Goal: Task Accomplishment & Management: Complete application form

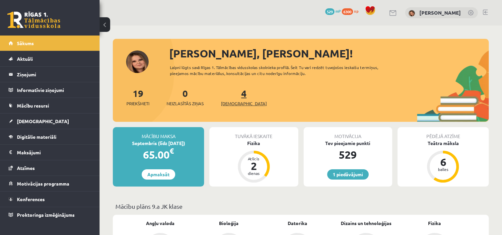
click at [232, 102] on span "[DEMOGRAPHIC_DATA]" at bounding box center [244, 103] width 46 height 7
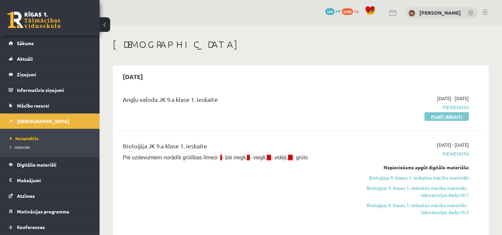
click at [430, 114] on link "Pildīt ieskaiti" at bounding box center [446, 116] width 44 height 9
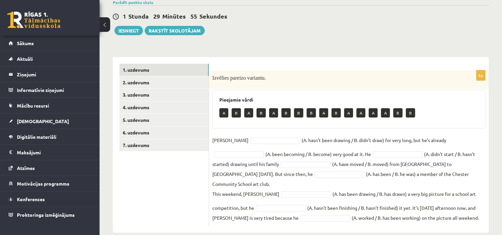
scroll to position [56, 0]
drag, startPoint x: 222, startPoint y: 111, endPoint x: 218, endPoint y: 115, distance: 5.9
click at [218, 115] on div "Pieejamie vārdi A B A B A B B B A B A A A A B B" at bounding box center [348, 109] width 273 height 38
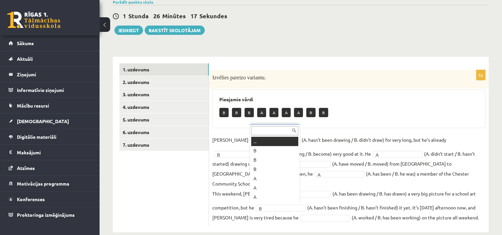
scroll to position [8, 0]
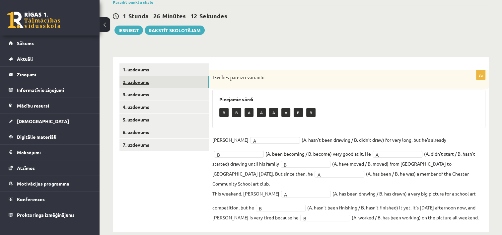
click at [196, 80] on link "2. uzdevums" at bounding box center [163, 82] width 89 height 12
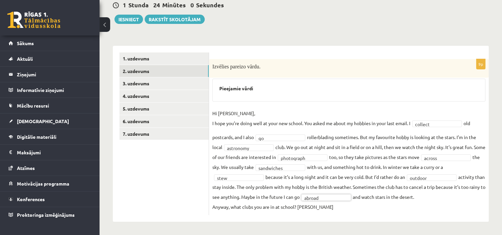
scroll to position [76, 0]
click at [192, 77] on link "3. uzdevums" at bounding box center [163, 83] width 89 height 12
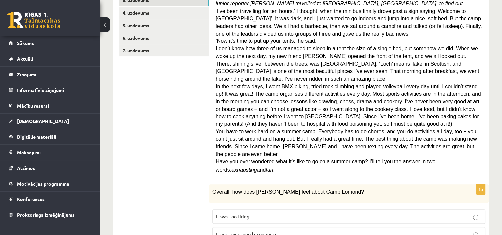
scroll to position [150, 0]
click at [250, 231] on span "It was a very good experience." at bounding box center [247, 234] width 63 height 6
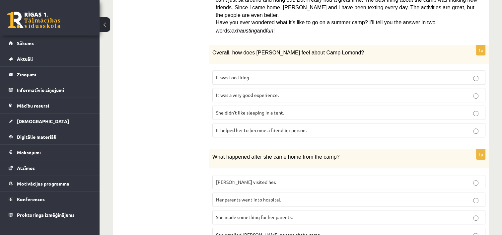
scroll to position [289, 0]
click at [258, 214] on span "She made something for her parents." at bounding box center [254, 217] width 77 height 6
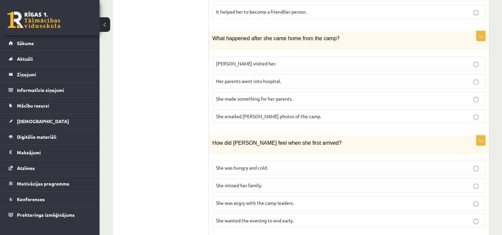
scroll to position [407, 0]
click at [228, 165] on span "She was hungry and cold." at bounding box center [242, 168] width 52 height 6
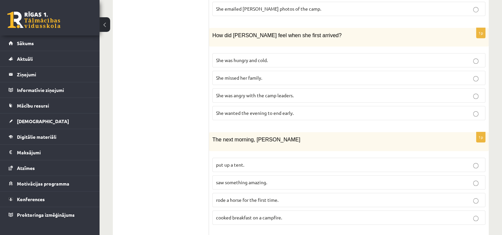
scroll to position [516, 0]
click at [251, 178] on span "saw something amazing." at bounding box center [241, 181] width 51 height 6
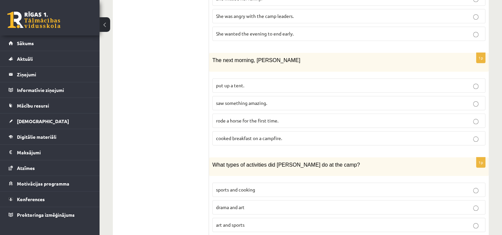
scroll to position [601, 0]
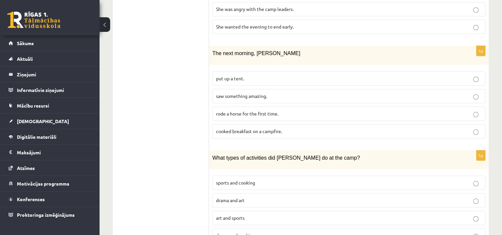
click at [251, 180] on span "sports and cooking" at bounding box center [235, 183] width 39 height 6
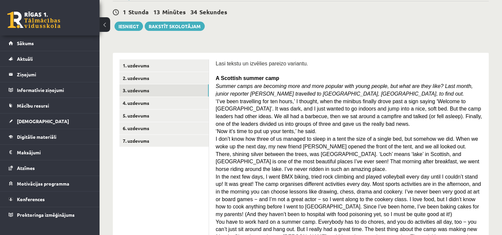
scroll to position [0, 0]
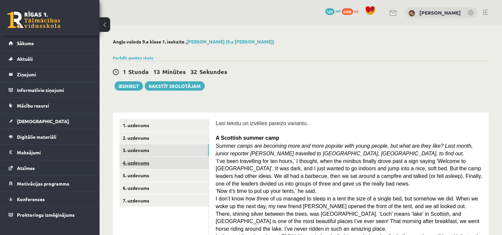
click at [144, 161] on link "4. uzdevums" at bounding box center [163, 163] width 89 height 12
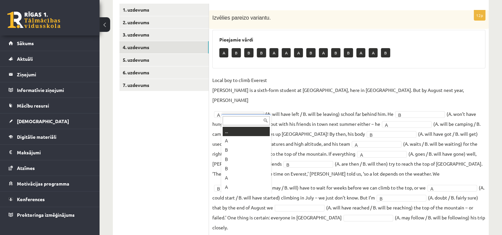
scroll to position [8, 0]
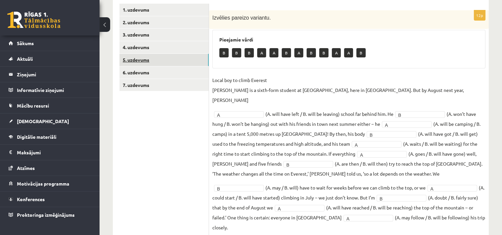
click at [188, 61] on link "5. uzdevums" at bounding box center [163, 60] width 89 height 12
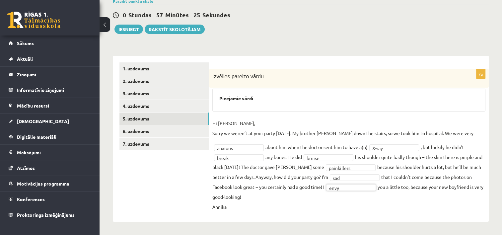
scroll to position [56, 0]
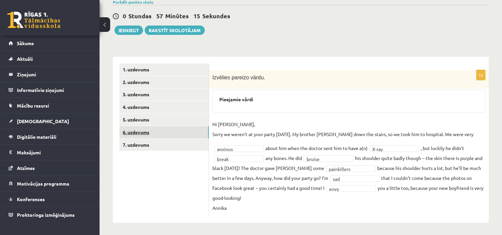
click at [142, 131] on link "6. uzdevums" at bounding box center [163, 132] width 89 height 12
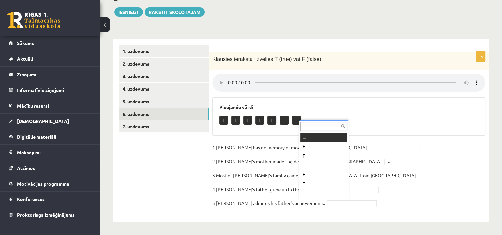
scroll to position [8, 0]
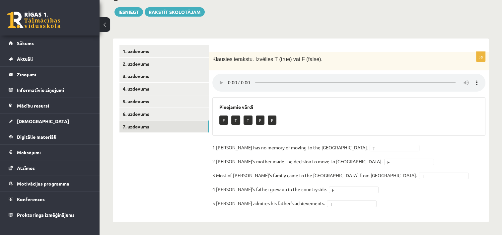
click at [187, 123] on link "7. uzdevums" at bounding box center [163, 126] width 89 height 12
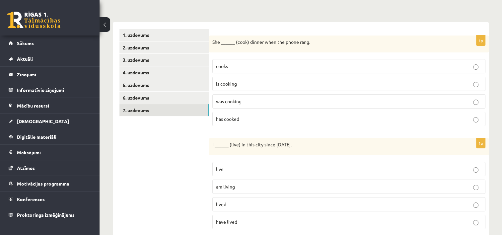
scroll to position [91, 0]
click at [270, 98] on p "was cooking" at bounding box center [349, 100] width 266 height 7
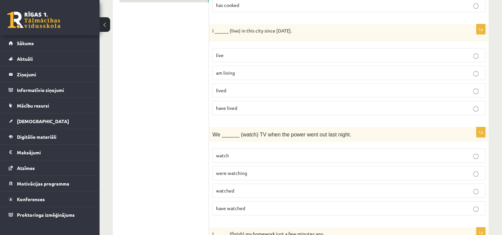
scroll to position [205, 0]
click at [270, 108] on p "have lived" at bounding box center [349, 107] width 266 height 7
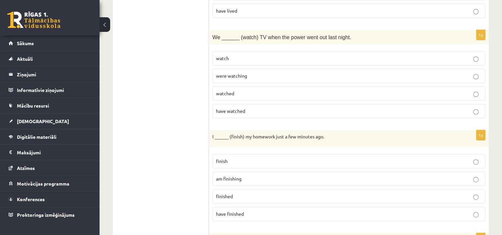
scroll to position [296, 0]
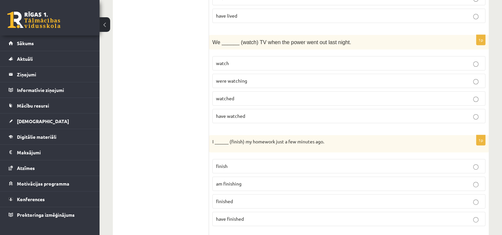
click at [259, 78] on p "were watching" at bounding box center [349, 80] width 266 height 7
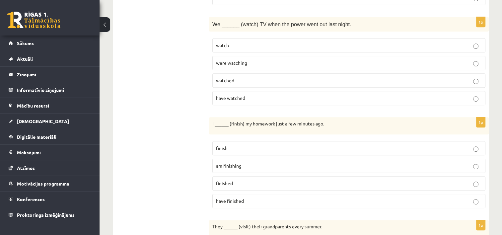
scroll to position [317, 0]
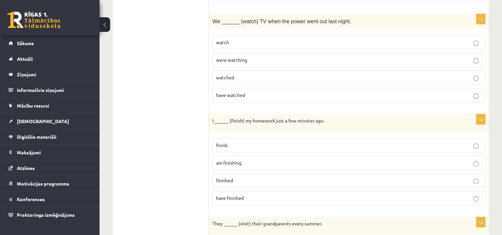
click at [250, 177] on p "finished" at bounding box center [349, 180] width 266 height 7
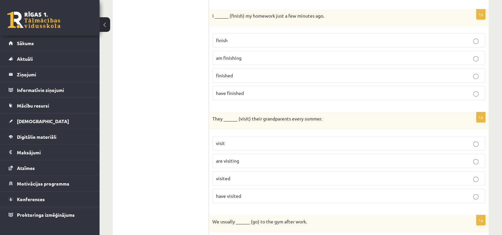
scroll to position [424, 0]
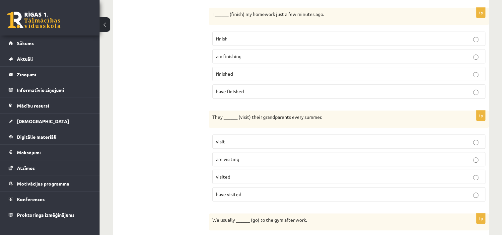
click at [256, 156] on p "are visiting" at bounding box center [349, 159] width 266 height 7
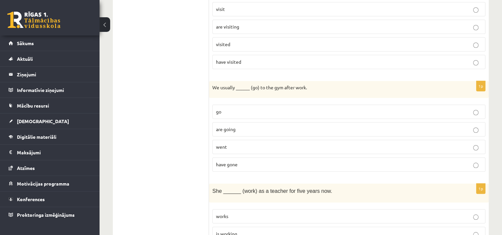
scroll to position [556, 0]
click at [264, 108] on p "go" at bounding box center [349, 111] width 266 height 7
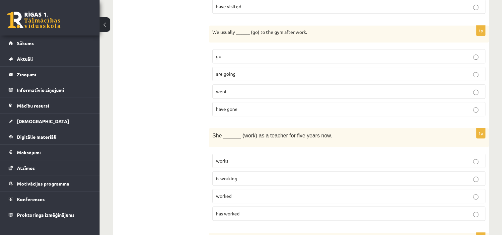
scroll to position [611, 0]
click at [259, 176] on p "is working" at bounding box center [349, 179] width 266 height 7
click at [255, 211] on p "has worked" at bounding box center [349, 214] width 266 height 7
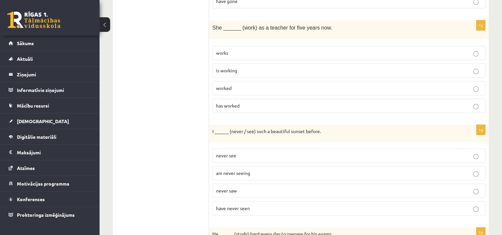
scroll to position [719, 0]
click at [254, 205] on p "have never seen" at bounding box center [349, 208] width 266 height 7
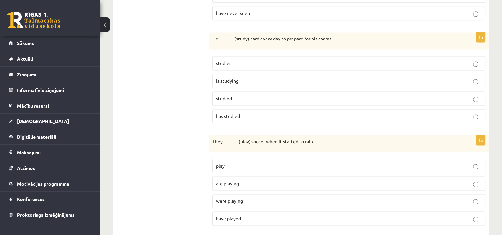
scroll to position [924, 0]
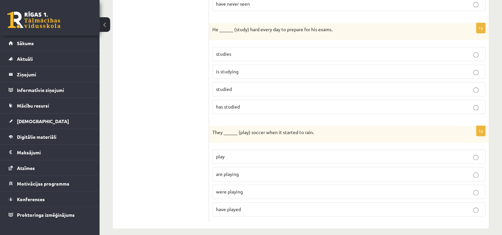
click at [258, 68] on p "is studying" at bounding box center [349, 71] width 266 height 7
click at [266, 188] on p "were playing" at bounding box center [349, 191] width 266 height 7
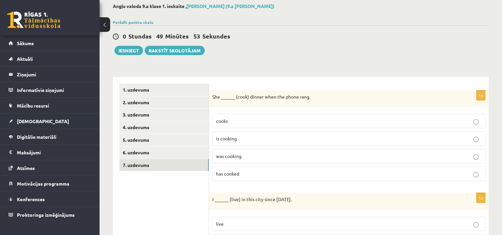
scroll to position [34, 0]
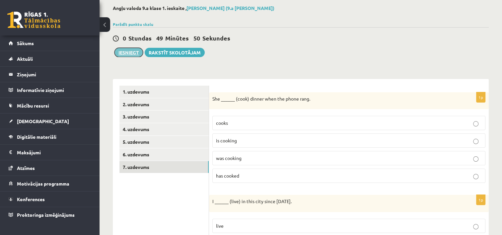
click at [135, 51] on button "Iesniegt" at bounding box center [128, 52] width 29 height 9
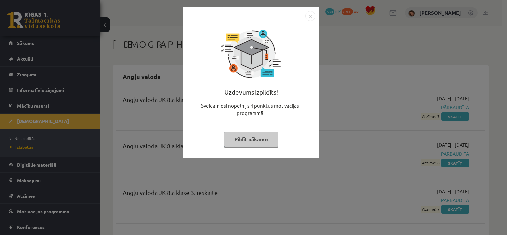
click at [272, 138] on button "Pildīt nākamo" at bounding box center [251, 139] width 54 height 15
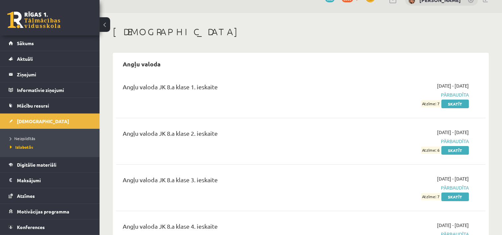
scroll to position [13, 0]
click at [66, 41] on link "Sākums" at bounding box center [50, 43] width 83 height 15
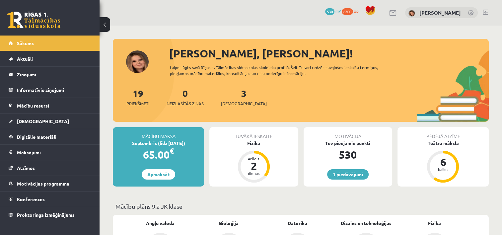
click at [121, 51] on div "[PERSON_NAME], [PERSON_NAME]! Laipni lūgts savā Rīgas 1. Tālmācības vidusskolas…" at bounding box center [301, 83] width 376 height 76
click at [232, 94] on link "3 Ieskaites" at bounding box center [244, 97] width 46 height 20
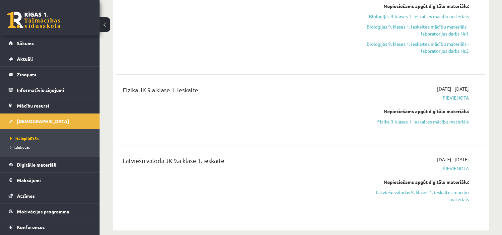
scroll to position [157, 0]
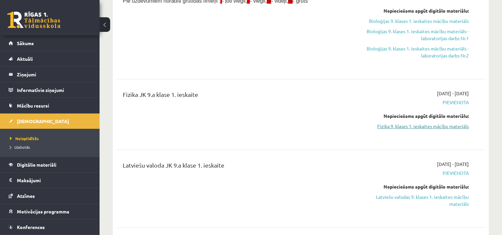
click at [384, 126] on link "Fizika 9. klases 1. ieskaites mācību materiāls" at bounding box center [414, 126] width 109 height 7
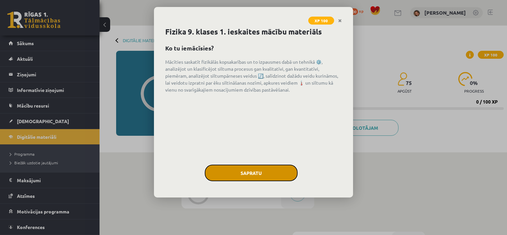
click at [269, 178] on button "Sapratu" at bounding box center [251, 173] width 93 height 17
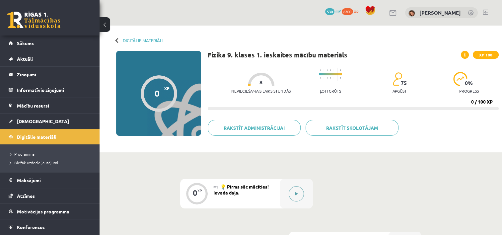
click at [298, 200] on button at bounding box center [296, 193] width 15 height 15
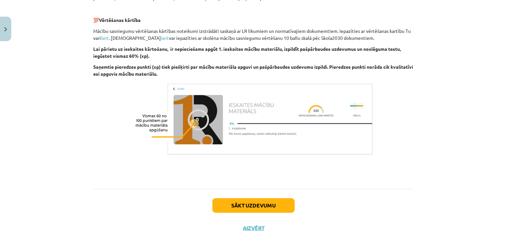
scroll to position [458, 0]
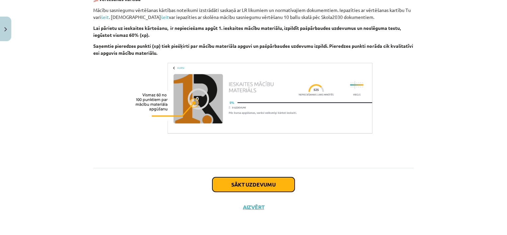
click at [282, 185] on button "Sākt uzdevumu" at bounding box center [253, 184] width 82 height 15
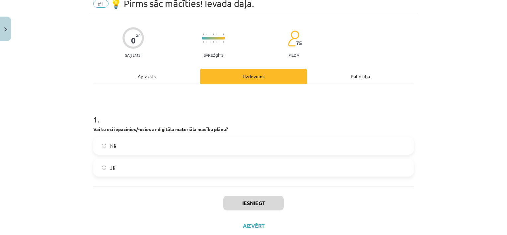
scroll to position [17, 0]
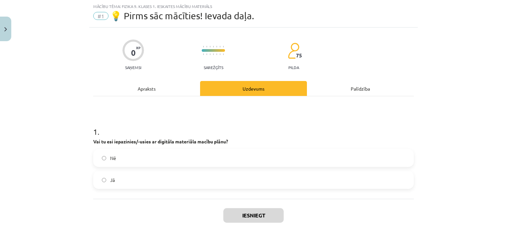
click at [261, 158] on label "Nē" at bounding box center [253, 158] width 319 height 17
click at [273, 213] on button "Iesniegt" at bounding box center [253, 215] width 60 height 15
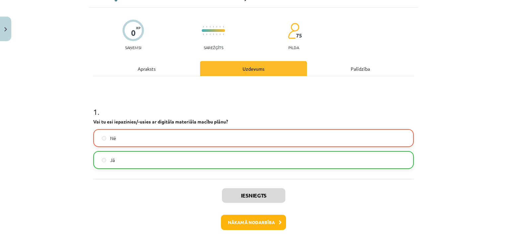
scroll to position [38, 0]
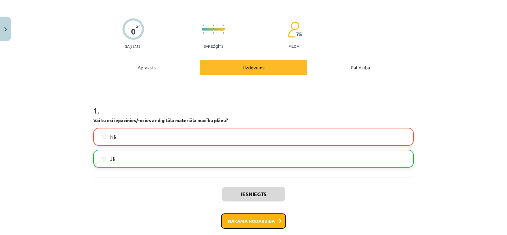
click at [275, 223] on button "Nākamā nodarbība" at bounding box center [253, 220] width 65 height 15
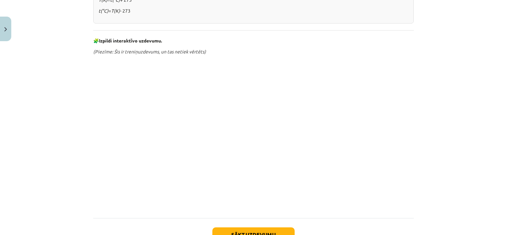
scroll to position [311, 0]
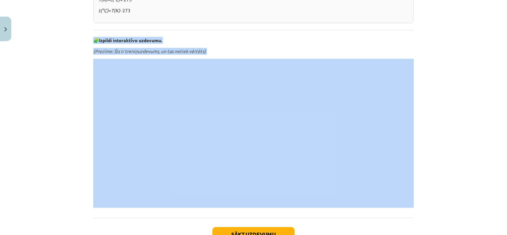
drag, startPoint x: 91, startPoint y: 39, endPoint x: 132, endPoint y: 58, distance: 45.0
click at [206, 115] on div "Siltums un temperatūra Siltums ir mums visapkārt – no sildošas Saules gaismas l…" at bounding box center [253, 8] width 321 height 400
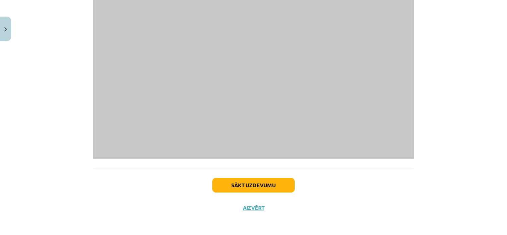
scroll to position [403, 0]
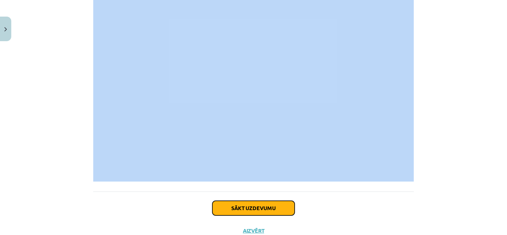
click at [250, 203] on button "Sākt uzdevumu" at bounding box center [253, 208] width 82 height 15
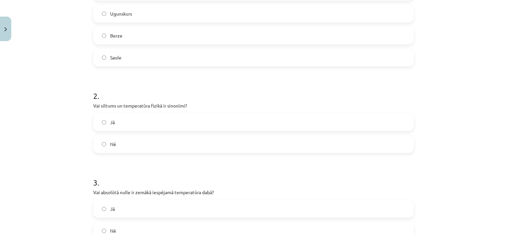
scroll to position [183, 0]
click at [104, 124] on label "Jā" at bounding box center [253, 122] width 319 height 17
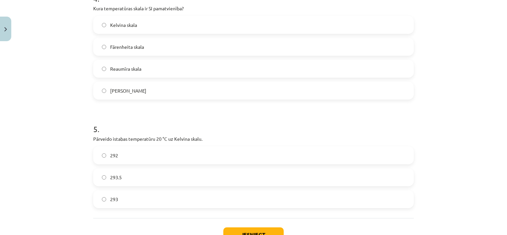
scroll to position [453, 0]
click at [232, 231] on button "Iesniegt" at bounding box center [253, 235] width 60 height 15
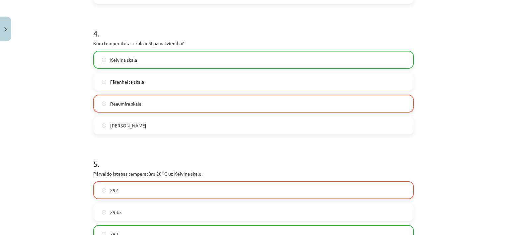
scroll to position [524, 0]
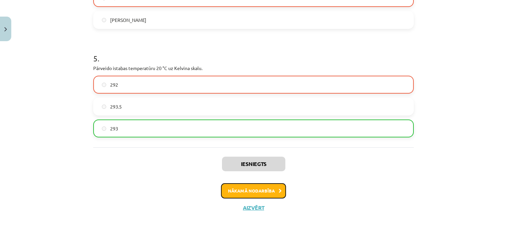
click at [235, 191] on button "Nākamā nodarbība" at bounding box center [253, 190] width 65 height 15
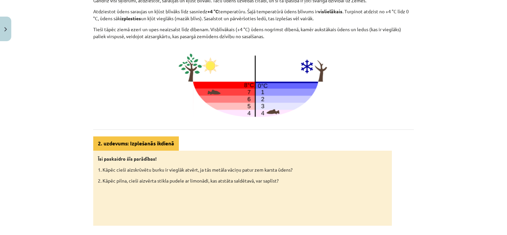
scroll to position [330, 0]
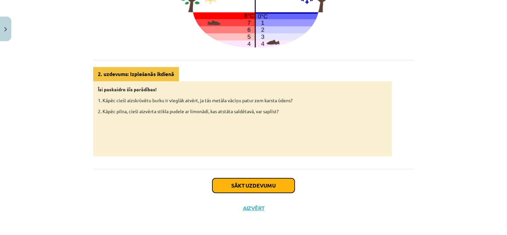
click at [248, 182] on button "Sākt uzdevumu" at bounding box center [253, 185] width 82 height 15
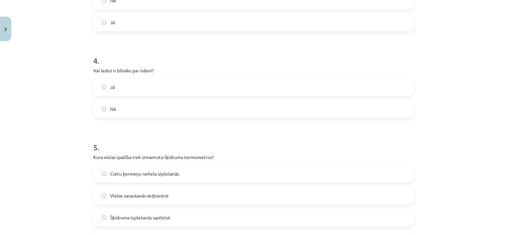
scroll to position [349, 0]
click at [102, 105] on label "Nē" at bounding box center [253, 107] width 319 height 17
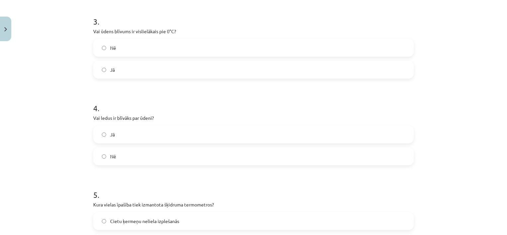
scroll to position [299, 0]
click at [101, 51] on label "Nē" at bounding box center [253, 48] width 319 height 17
click at [104, 68] on label "Jā" at bounding box center [253, 70] width 319 height 17
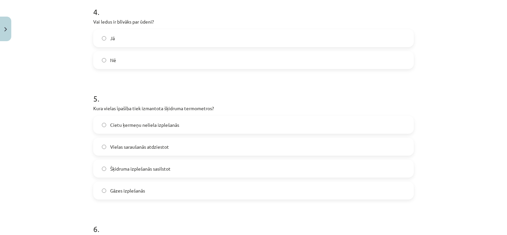
scroll to position [396, 0]
click at [97, 106] on p "Kura vielas īpašība tiek izmantota šķidruma termometros?" at bounding box center [253, 109] width 321 height 7
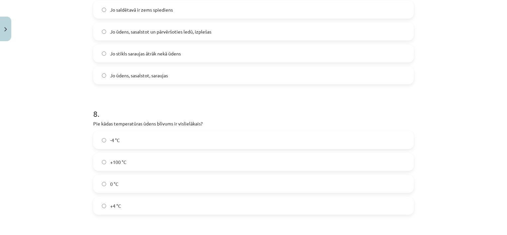
scroll to position [773, 0]
click at [102, 157] on label "+100 °C" at bounding box center [253, 161] width 319 height 17
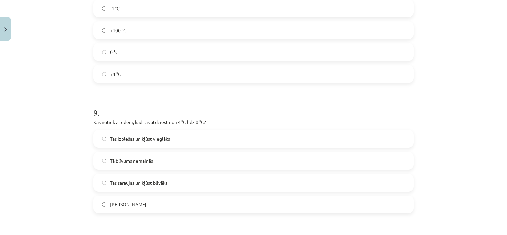
scroll to position [901, 0]
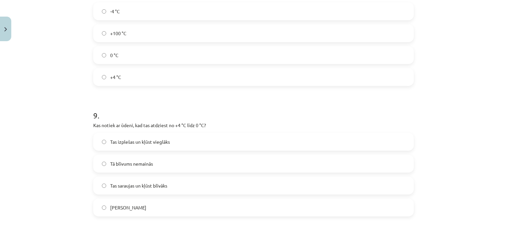
click at [101, 81] on label "+4 °C" at bounding box center [253, 77] width 319 height 17
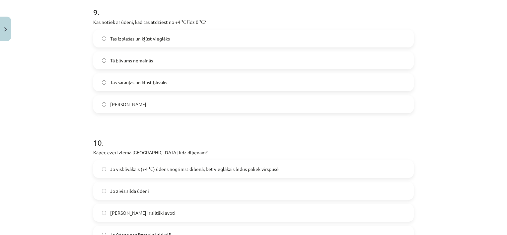
scroll to position [1005, 0]
click at [105, 38] on label "Tas izplešas un kļūst vieglāks" at bounding box center [253, 38] width 319 height 17
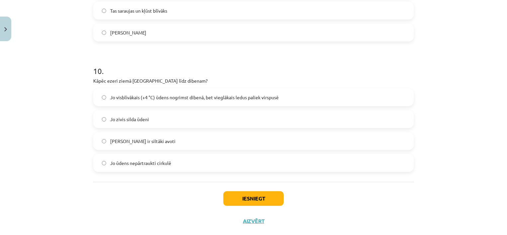
scroll to position [1075, 0]
click at [105, 139] on label "Jo dibenā ir siltāki avoti" at bounding box center [253, 141] width 319 height 17
drag, startPoint x: 256, startPoint y: 193, endPoint x: 245, endPoint y: 200, distance: 13.3
click at [245, 200] on button "Iesniegt" at bounding box center [253, 198] width 60 height 15
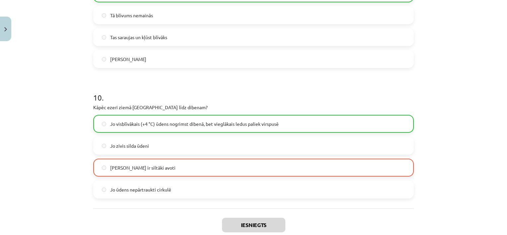
scroll to position [1110, 0]
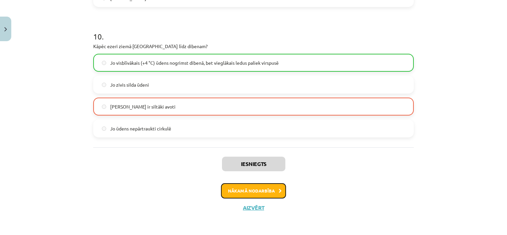
click at [265, 187] on button "Nākamā nodarbība" at bounding box center [253, 190] width 65 height 15
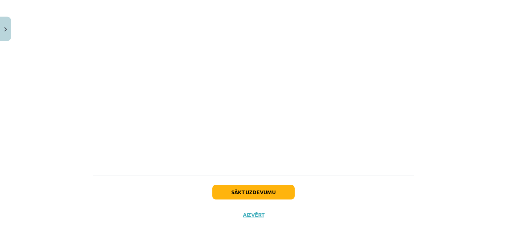
scroll to position [420, 0]
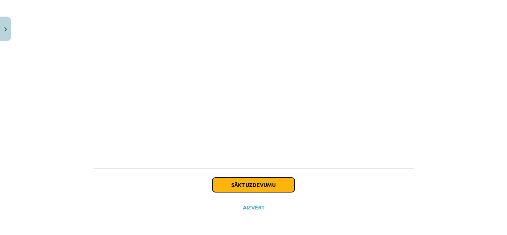
click at [239, 184] on button "Sākt uzdevumu" at bounding box center [253, 185] width 82 height 15
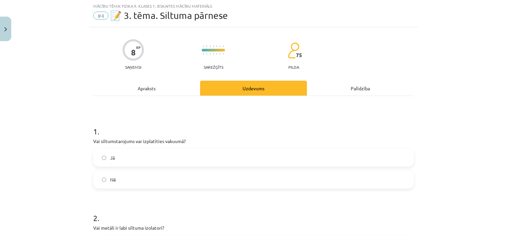
scroll to position [17, 0]
click at [234, 147] on div "1 . Vai siltumstarojums var izplatīties vakuumā? Jā Nē" at bounding box center [253, 151] width 321 height 73
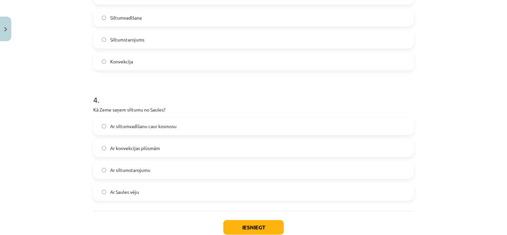
scroll to position [325, 0]
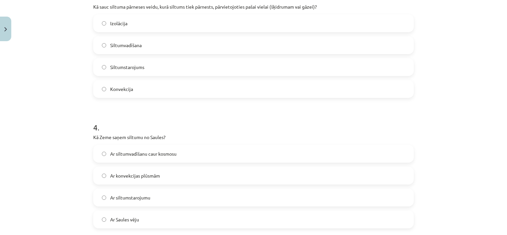
click at [103, 193] on label "Ar siltumstarojumu" at bounding box center [253, 197] width 319 height 17
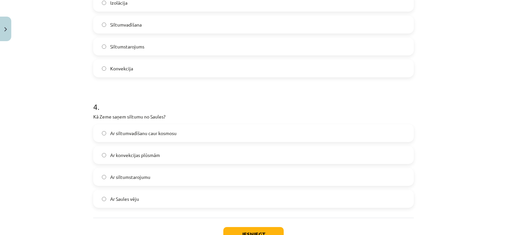
scroll to position [395, 0]
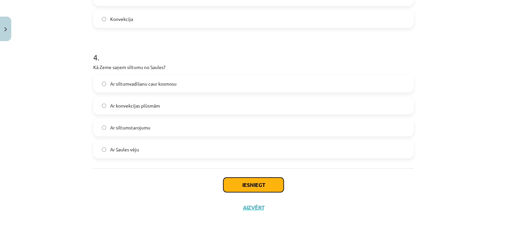
click at [244, 187] on button "Iesniegt" at bounding box center [253, 185] width 60 height 15
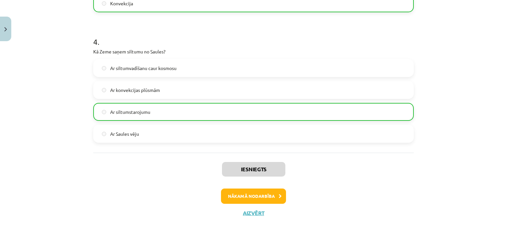
scroll to position [415, 0]
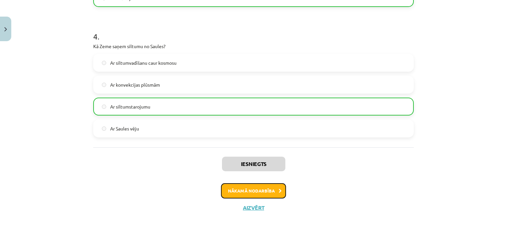
click at [244, 187] on button "Nākamā nodarbība" at bounding box center [253, 190] width 65 height 15
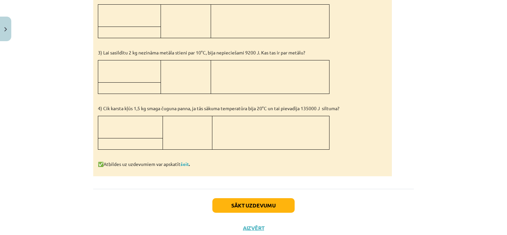
scroll to position [662, 0]
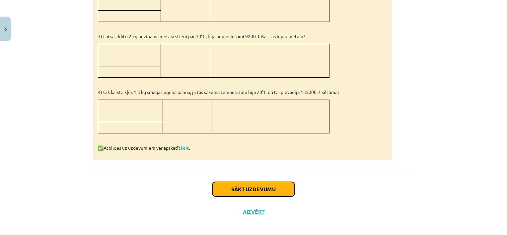
click at [244, 183] on button "Sākt uzdevumu" at bounding box center [253, 189] width 82 height 15
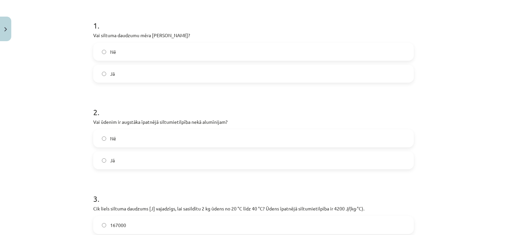
scroll to position [123, 0]
click at [104, 50] on label "Nē" at bounding box center [253, 51] width 319 height 17
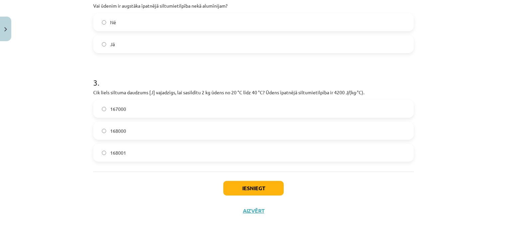
scroll to position [242, 0]
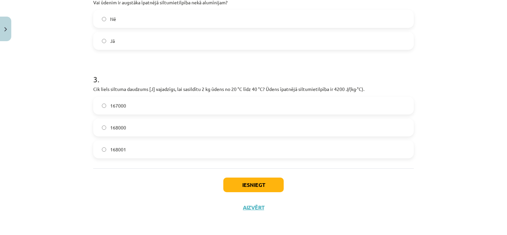
click at [101, 146] on label "168001" at bounding box center [253, 149] width 319 height 17
click at [226, 184] on button "Iesniegt" at bounding box center [253, 185] width 60 height 15
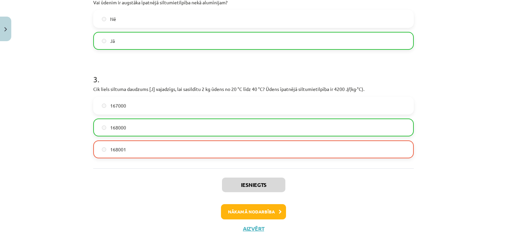
click at [230, 128] on label "168000" at bounding box center [253, 127] width 319 height 17
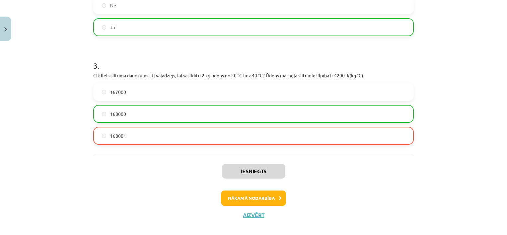
scroll to position [259, 0]
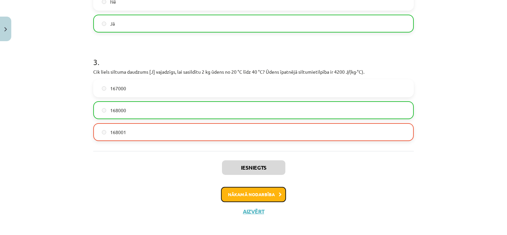
click at [240, 195] on button "Nākamā nodarbība" at bounding box center [253, 194] width 65 height 15
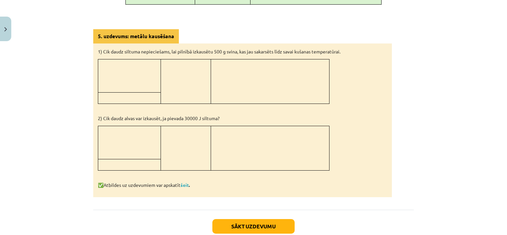
scroll to position [637, 0]
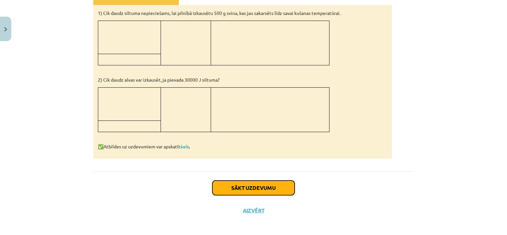
click at [242, 182] on button "Sākt uzdevumu" at bounding box center [253, 188] width 82 height 15
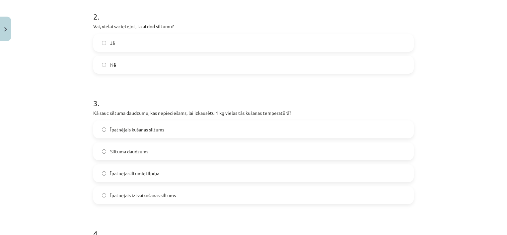
scroll to position [220, 0]
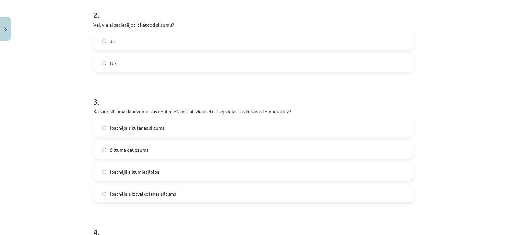
click at [104, 122] on label "Īpatnējais kušanas siltums" at bounding box center [253, 127] width 319 height 17
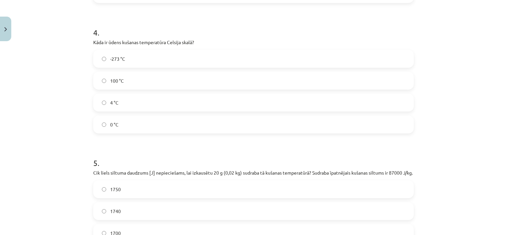
scroll to position [420, 0]
click at [107, 122] on label "0 °C" at bounding box center [253, 124] width 319 height 17
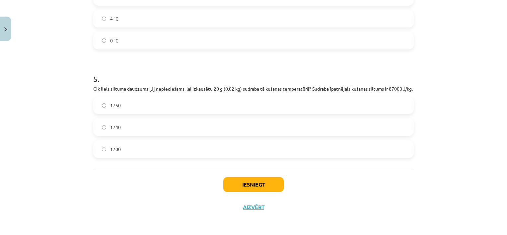
scroll to position [510, 0]
click at [238, 186] on button "Iesniegt" at bounding box center [253, 184] width 60 height 15
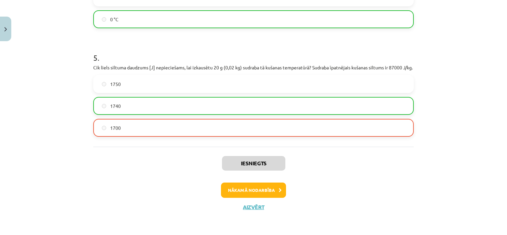
scroll to position [531, 0]
click at [246, 190] on button "Nākamā nodarbība" at bounding box center [253, 190] width 65 height 15
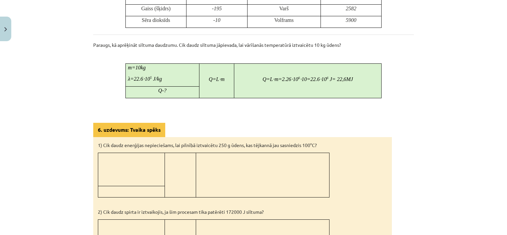
scroll to position [549, 0]
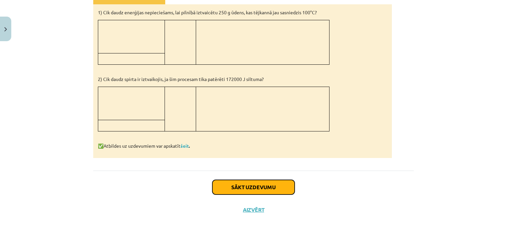
click at [254, 186] on button "Sākt uzdevumu" at bounding box center [253, 187] width 82 height 15
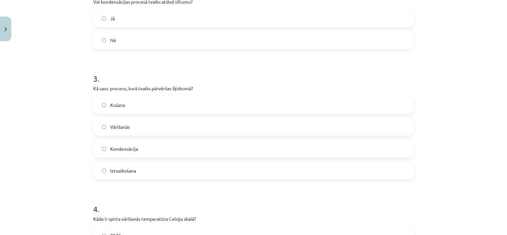
scroll to position [253, 0]
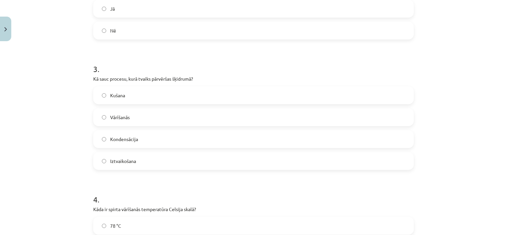
click at [98, 137] on label "Kondensācija" at bounding box center [253, 139] width 319 height 17
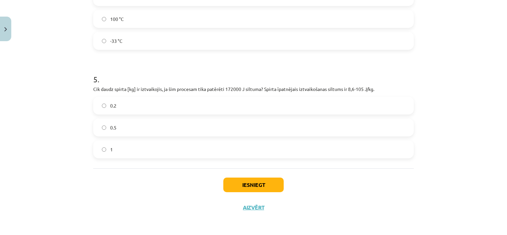
scroll to position [503, 0]
click at [93, 88] on p "Cik daudz spirta [kg] ir iztvaikojis, ja šim procesam tika patērēti 172000 J si…" at bounding box center [253, 89] width 321 height 7
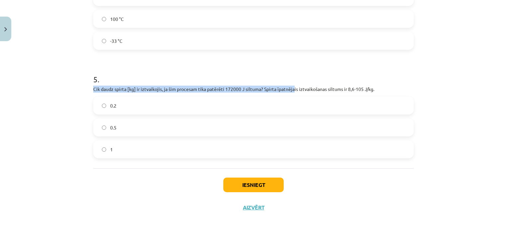
drag, startPoint x: 92, startPoint y: 88, endPoint x: 310, endPoint y: 87, distance: 218.3
click at [310, 87] on p "Cik daudz spirta [kg] ir iztvaikojis, ja šim procesam tika patērēti 172000 J si…" at bounding box center [253, 89] width 321 height 7
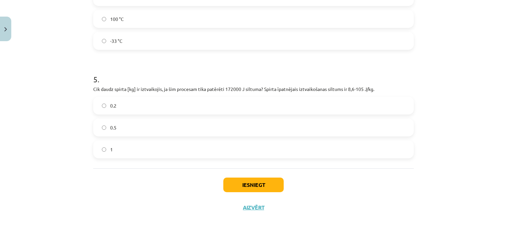
click at [71, 105] on div "Mācību tēma: Fizika 9. klases 1. ieskaites mācību materiāls #7 📝 6. tēma. Iztva…" at bounding box center [253, 117] width 507 height 235
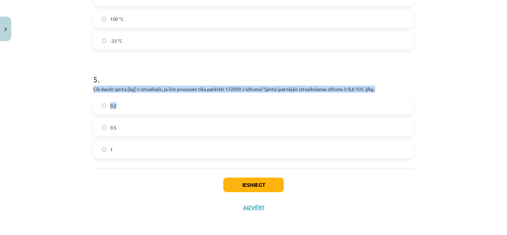
drag, startPoint x: 91, startPoint y: 89, endPoint x: 280, endPoint y: 94, distance: 189.5
click at [280, 94] on div "5 . Cik daudz spirta [kg] ir iztvaikojis, ja šim procesam tika patērēti 172000 …" at bounding box center [253, 110] width 321 height 95
copy div "Cik daudz spirta [kg] ir iztvaikojis, ja šim procesam tika patērēti 172000 J si…"
click at [244, 187] on button "Iesniegt" at bounding box center [253, 185] width 60 height 15
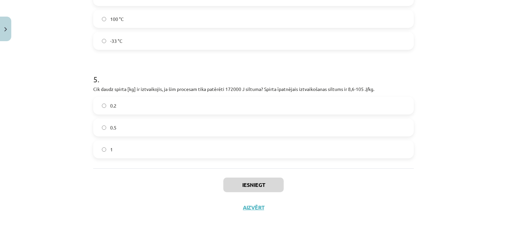
click at [72, 188] on div "Mācību tēma: Fizika 9. klases 1. ieskaites mācību materiāls #7 📝 6. tēma. Iztva…" at bounding box center [253, 117] width 507 height 235
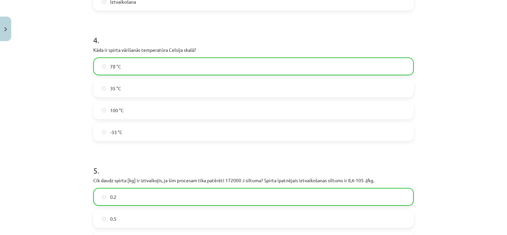
scroll to position [524, 0]
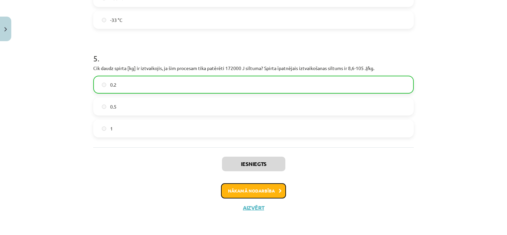
click at [279, 189] on icon at bounding box center [280, 191] width 3 height 4
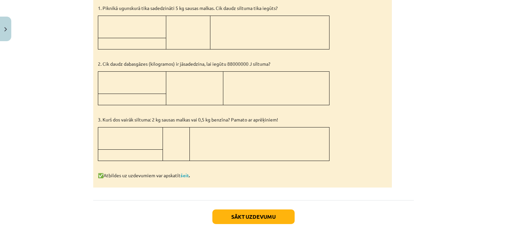
scroll to position [388, 0]
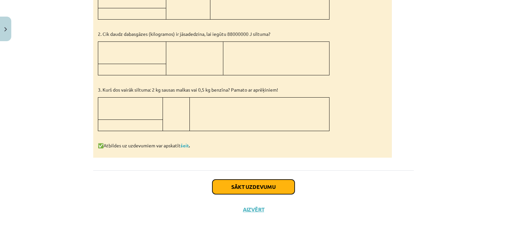
click at [277, 185] on button "Sākt uzdevumu" at bounding box center [253, 187] width 82 height 15
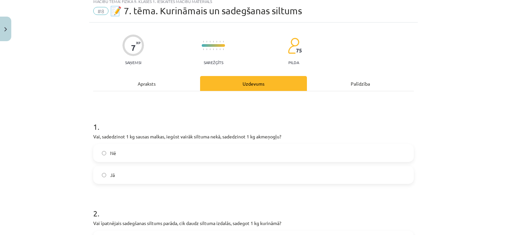
scroll to position [17, 0]
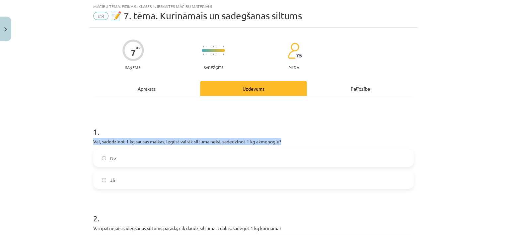
drag, startPoint x: 92, startPoint y: 140, endPoint x: 285, endPoint y: 141, distance: 193.1
click at [285, 141] on p "Vai, sadedzinot 1 kg sausas malkas, iegūst vairāk siltuma nekā, sadedzinot 1 kg…" at bounding box center [253, 141] width 321 height 7
copy p "Vai, sadedzinot 1 kg sausas malkas, iegūst vairāk siltuma nekā, sadedzinot 1 kg…"
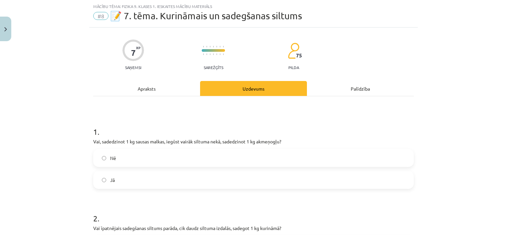
click at [67, 170] on div "Mācību tēma: Fizika 9. klases 1. ieskaites mācību materiāls #8 📝 7. tēma. Kurin…" at bounding box center [253, 117] width 507 height 235
click at [106, 182] on label "Jā" at bounding box center [253, 180] width 319 height 17
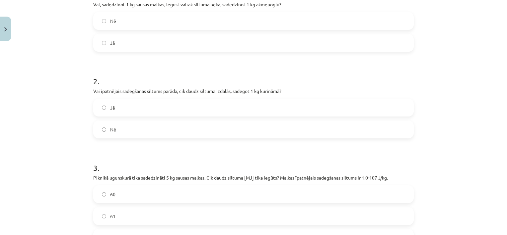
scroll to position [153, 0]
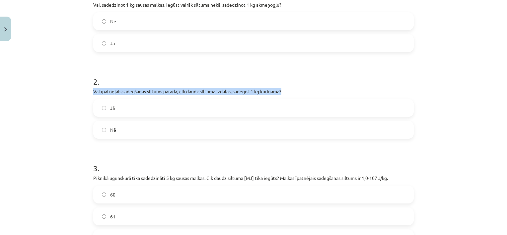
drag, startPoint x: 91, startPoint y: 91, endPoint x: 286, endPoint y: 92, distance: 195.5
click at [286, 92] on p "Vai īpatnējais sadegšanas siltums parāda, cik daudz siltuma izdalās, sadegot 1 …" at bounding box center [253, 91] width 321 height 7
copy p "Vai īpatnējais sadegšanas siltums parāda, cik daudz siltuma izdalās, sadegot 1 …"
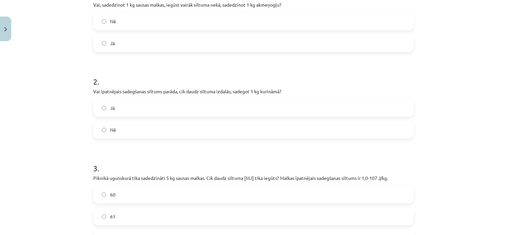
click at [59, 119] on div "Mācību tēma: Fizika 9. klases 1. ieskaites mācību materiāls #8 📝 7. tēma. Kurin…" at bounding box center [253, 117] width 507 height 235
click at [97, 108] on label "Jā" at bounding box center [253, 108] width 319 height 17
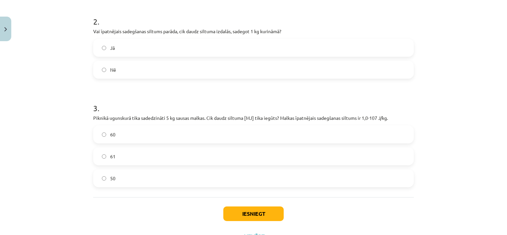
scroll to position [242, 0]
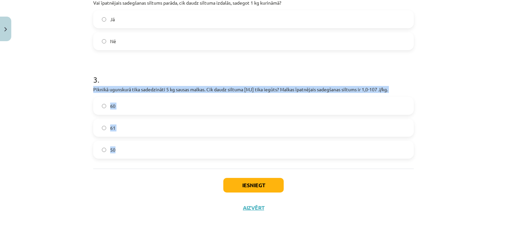
drag, startPoint x: 92, startPoint y: 88, endPoint x: 435, endPoint y: 170, distance: 353.4
click at [435, 170] on div "Mācību tēma: Fizika 9. klases 1. ieskaites mācību materiāls #8 📝 7. tēma. Kurin…" at bounding box center [253, 117] width 507 height 235
copy div "Piknikā ugunskurā tika sadedzināti 5 kg sausas malkas. Cik daudz siltuma [MJ] t…"
click at [60, 190] on div "Mācību tēma: Fizika 9. klases 1. ieskaites mācību materiāls #8 📝 7. tēma. Kurin…" at bounding box center [253, 117] width 507 height 235
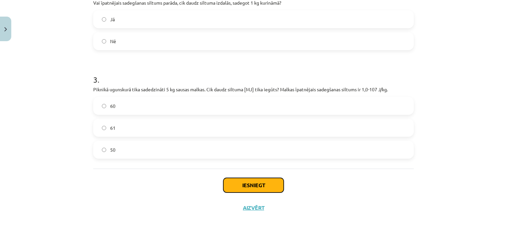
click at [232, 189] on button "Iesniegt" at bounding box center [253, 185] width 60 height 15
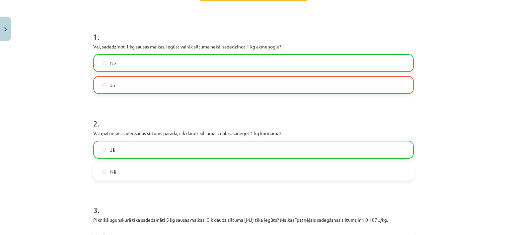
scroll to position [263, 0]
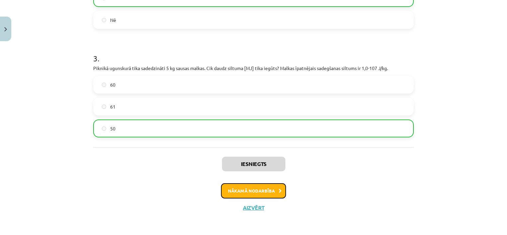
click at [235, 190] on button "Nākamā nodarbība" at bounding box center [253, 190] width 65 height 15
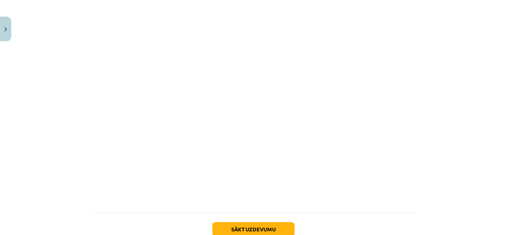
scroll to position [478, 0]
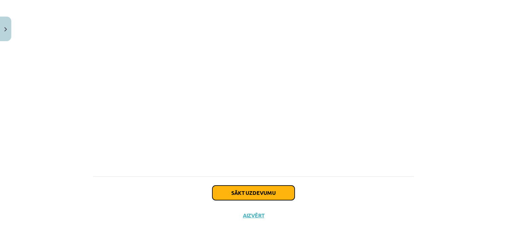
click at [251, 186] on button "Sākt uzdevumu" at bounding box center [253, 192] width 82 height 15
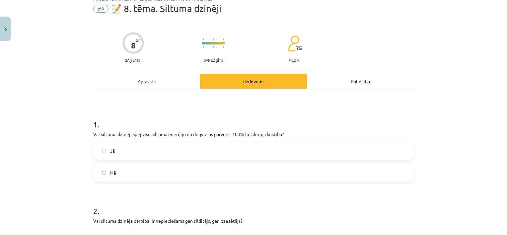
scroll to position [17, 0]
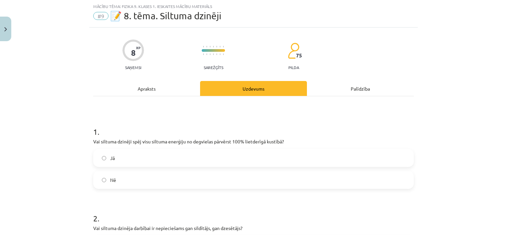
click at [99, 155] on label "Jā" at bounding box center [253, 158] width 319 height 17
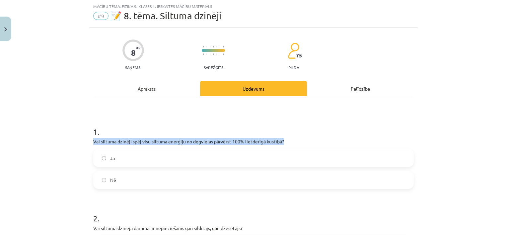
drag, startPoint x: 91, startPoint y: 141, endPoint x: 327, endPoint y: 140, distance: 235.6
click at [327, 140] on p "Vai siltuma dzinēji spēj visu siltuma enerģiju no degvielas pārvērst 100% lietd…" at bounding box center [253, 141] width 321 height 7
copy p "Vai siltuma dzinēji spēj visu siltuma enerģiju no degvielas pārvērst 100% lietd…"
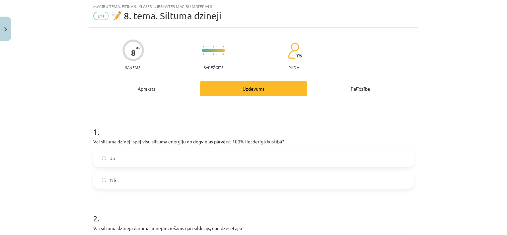
click at [64, 174] on div "Mācību tēma: Fizika 9. klases 1. ieskaites mācību materiāls #9 📝 8. tēma. Siltu…" at bounding box center [253, 117] width 507 height 235
click at [104, 181] on label "Nē" at bounding box center [253, 180] width 319 height 17
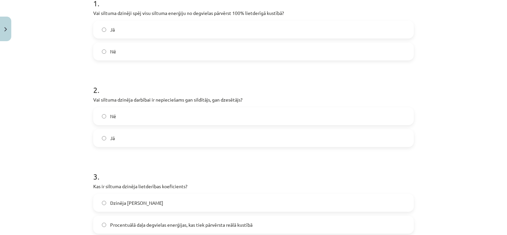
scroll to position [146, 0]
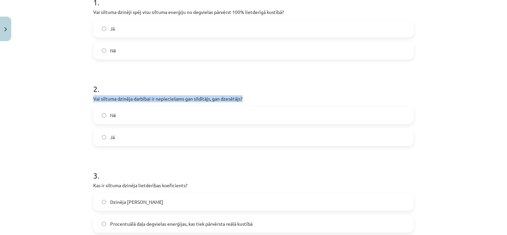
drag, startPoint x: 91, startPoint y: 98, endPoint x: 262, endPoint y: 94, distance: 171.3
click at [262, 94] on div "2 . Vai siltuma dzinēja darbībai ir nepieciešams gan sildītājs, gan dzesētājs? …" at bounding box center [253, 109] width 321 height 73
copy p "Vai siltuma dzinēja darbībai ir nepieciešams gan sildītājs, gan dzesētājs?"
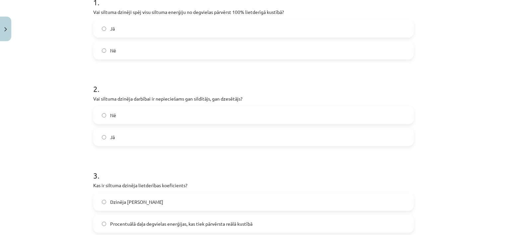
click at [59, 122] on div "Mācību tēma: Fizika 9. klases 1. ieskaites mācību materiāls #9 📝 8. tēma. Siltu…" at bounding box center [253, 117] width 507 height 235
click at [104, 136] on label "Jā" at bounding box center [253, 137] width 319 height 17
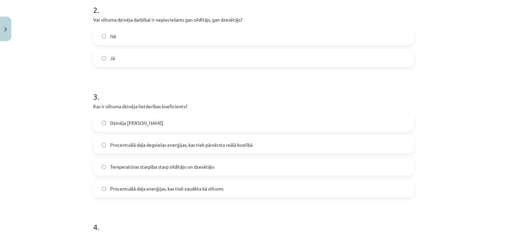
scroll to position [229, 0]
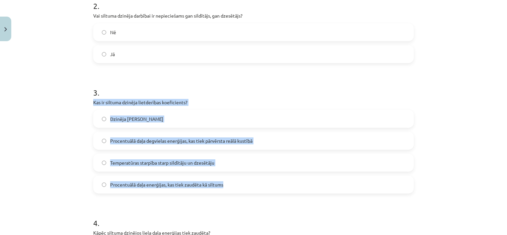
drag, startPoint x: 91, startPoint y: 101, endPoint x: 223, endPoint y: 184, distance: 156.2
click at [223, 184] on div "3 . Kas ir siltuma dzinēja lietderības koeficients? Dzinēja maksimālā jauda Pro…" at bounding box center [253, 134] width 321 height 117
copy div "Kas ir siltuma dzinēja lietderības koeficients? Dzinēja maksimālā jauda Procent…"
click at [44, 156] on div "Mācību tēma: Fizika 9. klases 1. ieskaites mācību materiāls #9 📝 8. tēma. Siltu…" at bounding box center [253, 117] width 507 height 235
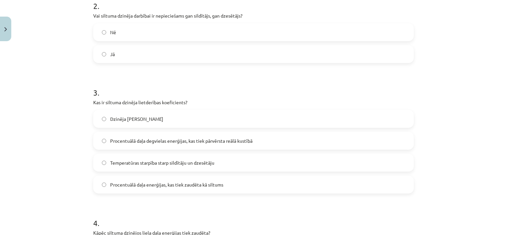
click at [101, 138] on label "Procentuālā daļa degvielas enerģijas, kas tiek pārvērsta reālā kustībā" at bounding box center [253, 140] width 319 height 17
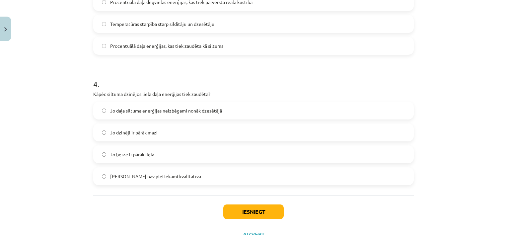
scroll to position [384, 0]
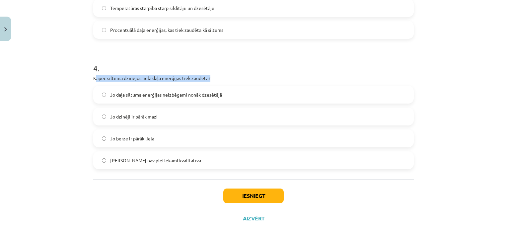
drag, startPoint x: 93, startPoint y: 78, endPoint x: 69, endPoint y: 88, distance: 25.3
click at [69, 88] on div "Mācību tēma: Fizika 9. klases 1. ieskaites mācību materiāls #9 📝 8. tēma. Siltu…" at bounding box center [253, 117] width 507 height 235
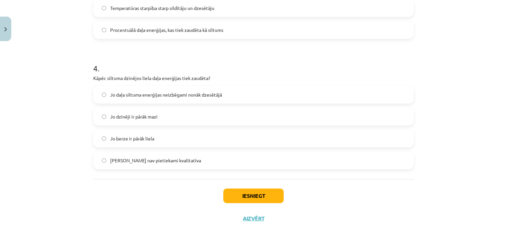
click at [69, 88] on div "Mācību tēma: Fizika 9. klases 1. ieskaites mācību materiāls #9 📝 8. tēma. Siltu…" at bounding box center [253, 117] width 507 height 235
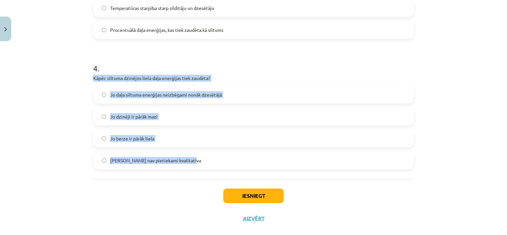
drag, startPoint x: 91, startPoint y: 76, endPoint x: 212, endPoint y: 152, distance: 143.6
click at [212, 152] on div "4 . Kāpēc siltuma dzinējos liela daļa enerģijas tiek zaudēta? Jo daļa siltuma e…" at bounding box center [253, 110] width 321 height 117
copy div "Kāpēc siltuma dzinējos liela daļa enerģijas tiek zaudēta? Jo daļa siltuma enerģ…"
click at [55, 92] on div "Mācību tēma: Fizika 9. klases 1. ieskaites mācību materiāls #9 📝 8. tēma. Siltu…" at bounding box center [253, 117] width 507 height 235
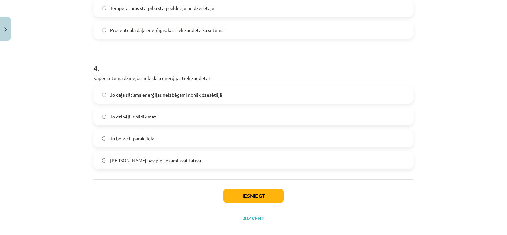
click at [105, 97] on label "Jo daļa siltuma enerģijas neizbēgami nonāk dzesētājā" at bounding box center [253, 94] width 319 height 17
click at [238, 198] on button "Iesniegt" at bounding box center [253, 195] width 60 height 15
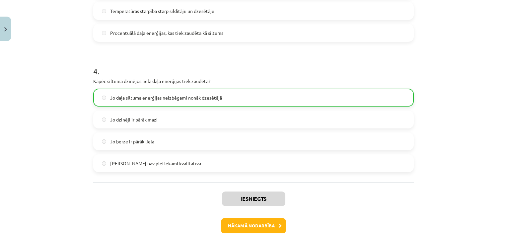
scroll to position [415, 0]
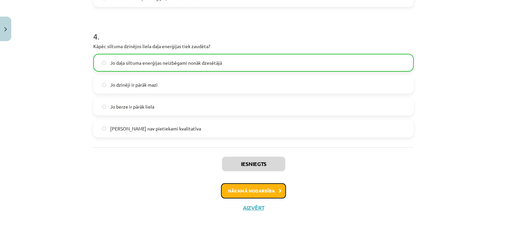
click at [243, 194] on button "Nākamā nodarbība" at bounding box center [253, 190] width 65 height 15
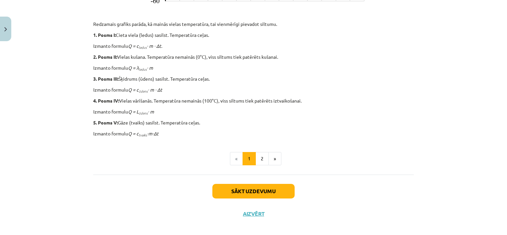
scroll to position [322, 0]
click at [262, 187] on button "Sākt uzdevumu" at bounding box center [253, 191] width 82 height 15
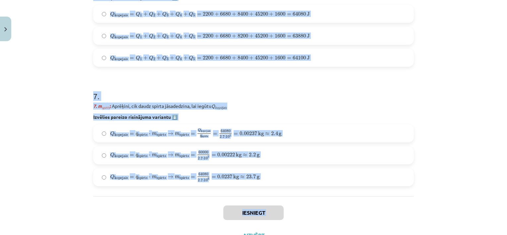
scroll to position [950, 0]
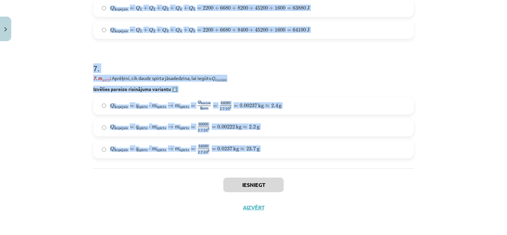
copy form ". Uzdevums: No ledus līdz tvaikam Aprēķini, cik daudz spirta jāsadedzina spirta…"
click at [66, 29] on div "Mācību tēma: Fizika 9. klases 1. ieskaites mācību materiāls #10 ✅ Kopsavilkuma …" at bounding box center [253, 117] width 507 height 235
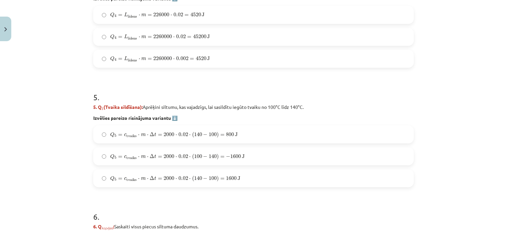
scroll to position [682, 0]
click at [179, 154] on span "0.02" at bounding box center [184, 156] width 10 height 4
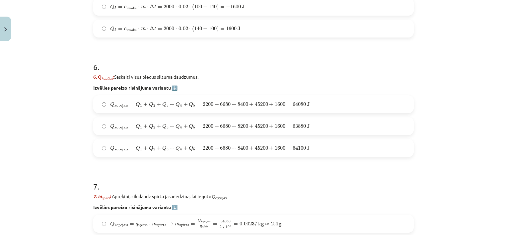
scroll to position [831, 0]
click at [105, 106] on label "Q kopejais = Q 1 + Q 2 + Q 3 + Q 4 + Q 5 = 2200 + 6680 + 8400 + 45200 + 1600 = …" at bounding box center [253, 105] width 319 height 17
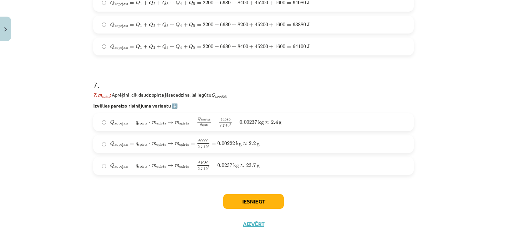
scroll to position [950, 0]
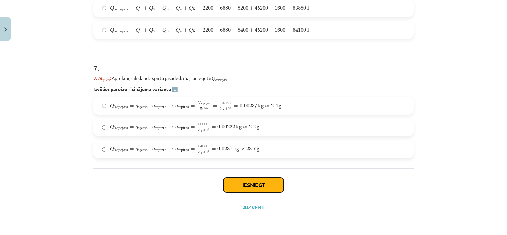
click at [250, 182] on button "Iesniegt" at bounding box center [253, 185] width 60 height 15
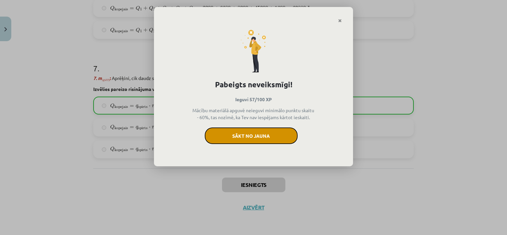
click at [252, 139] on button "Sākt no jauna" at bounding box center [251, 135] width 93 height 17
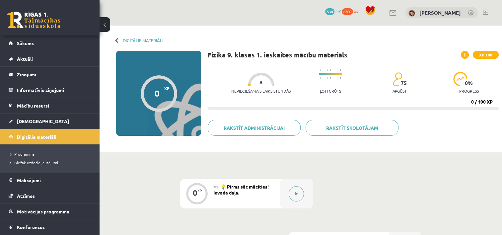
click at [294, 191] on button at bounding box center [296, 193] width 15 height 15
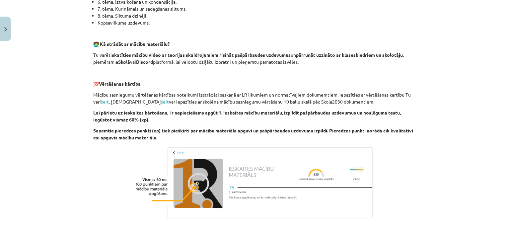
scroll to position [458, 0]
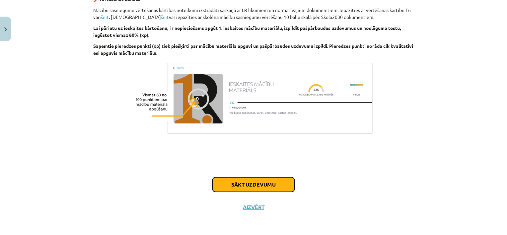
click at [285, 189] on button "Sākt uzdevumu" at bounding box center [253, 184] width 82 height 15
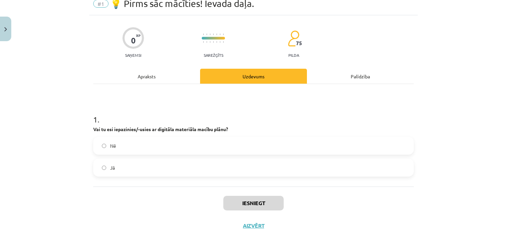
scroll to position [17, 0]
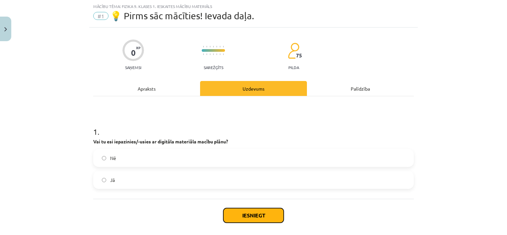
click at [230, 215] on button "Iesniegt" at bounding box center [253, 215] width 60 height 15
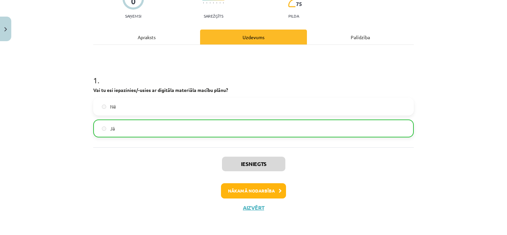
scroll to position [68, 0]
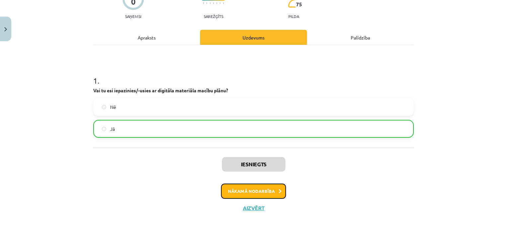
click at [251, 188] on button "Nākamā nodarbība" at bounding box center [253, 191] width 65 height 15
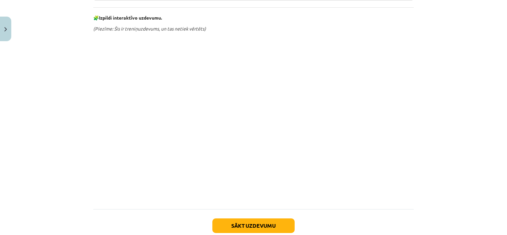
scroll to position [374, 0]
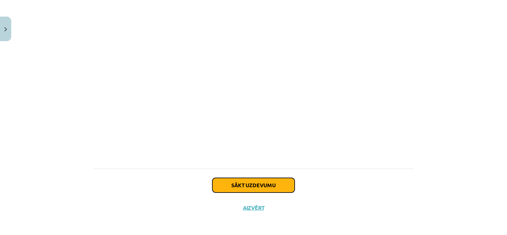
click at [261, 183] on button "Sākt uzdevumu" at bounding box center [253, 185] width 82 height 15
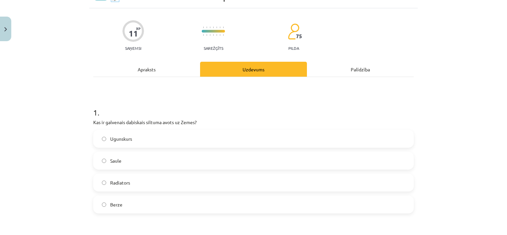
scroll to position [36, 0]
click at [110, 159] on span "Saule" at bounding box center [115, 160] width 11 height 7
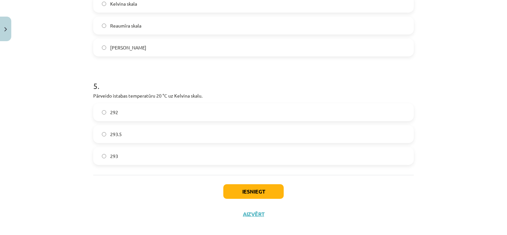
scroll to position [503, 0]
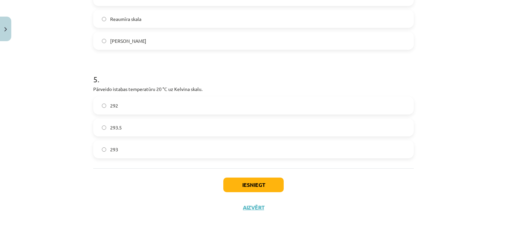
click at [105, 128] on label "293.5" at bounding box center [253, 127] width 319 height 17
click at [244, 182] on button "Iesniegt" at bounding box center [253, 185] width 60 height 15
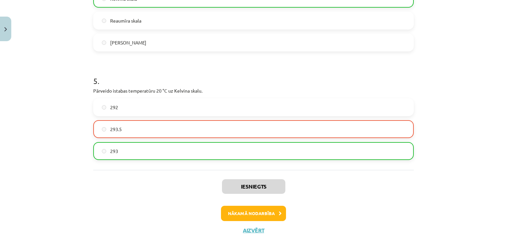
scroll to position [524, 0]
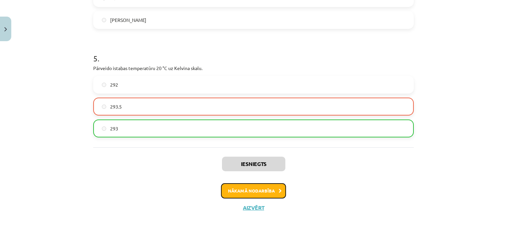
click at [261, 191] on button "Nākamā nodarbība" at bounding box center [253, 190] width 65 height 15
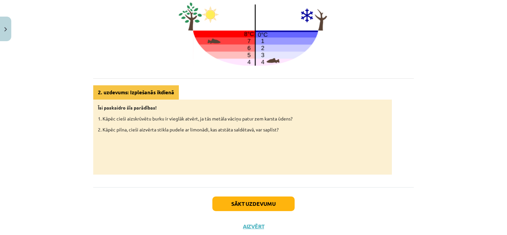
scroll to position [330, 0]
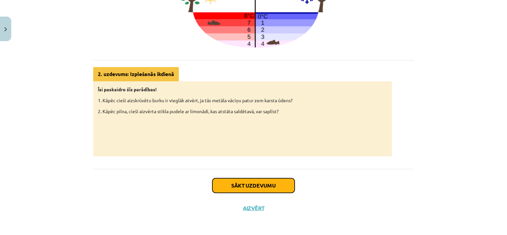
click at [246, 180] on button "Sākt uzdevumu" at bounding box center [253, 185] width 82 height 15
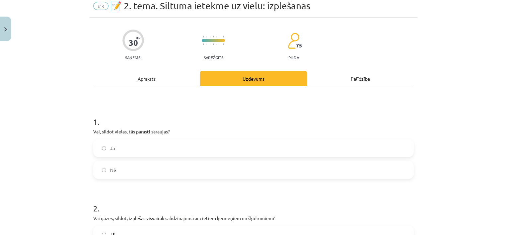
scroll to position [17, 0]
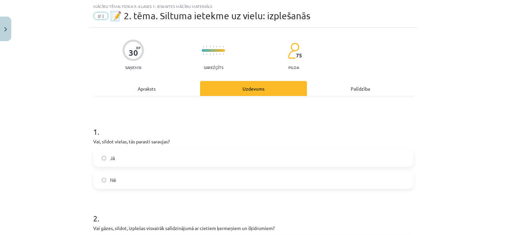
click at [100, 177] on label "Nē" at bounding box center [253, 180] width 319 height 17
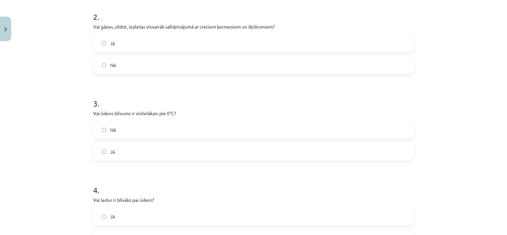
scroll to position [218, 0]
click at [105, 151] on label "Jā" at bounding box center [253, 151] width 319 height 17
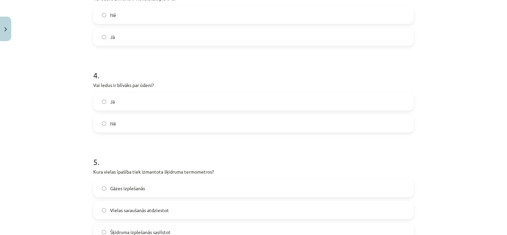
scroll to position [332, 0]
click at [100, 116] on label "Nē" at bounding box center [253, 124] width 319 height 17
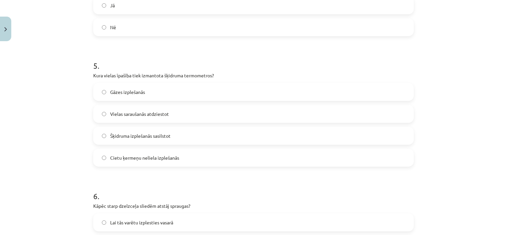
scroll to position [428, 0]
drag, startPoint x: 102, startPoint y: 116, endPoint x: 85, endPoint y: 149, distance: 36.4
click at [85, 149] on div "Mācību tēma: Fizika 9. klases 1. ieskaites mācību materiāls #3 📝 2. tēma. Siltu…" at bounding box center [253, 117] width 507 height 235
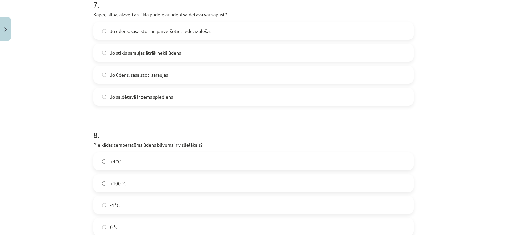
scroll to position [751, 0]
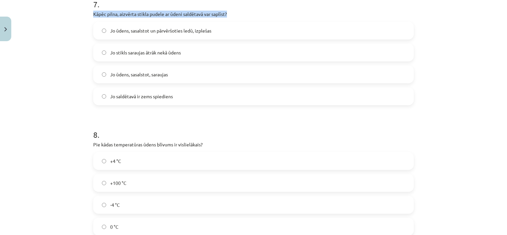
drag, startPoint x: 92, startPoint y: 13, endPoint x: 260, endPoint y: 13, distance: 168.6
click at [260, 13] on p "Kāpēc pilna, aizvērta stikla pudele ar ūdeni saldētavā var saplīst?" at bounding box center [253, 14] width 321 height 7
copy p "Kāpēc pilna, aizvērta stikla pudele ar ūdeni saldētavā var saplīst?"
click at [124, 120] on h1 "8 ." at bounding box center [253, 128] width 321 height 21
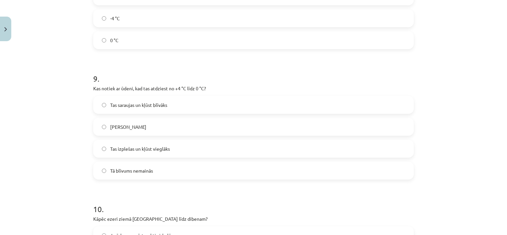
scroll to position [943, 0]
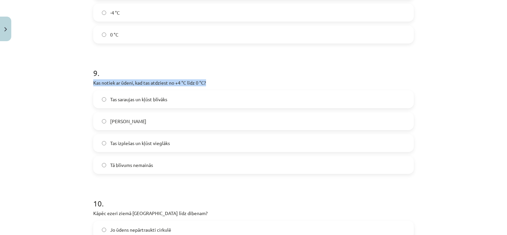
drag, startPoint x: 92, startPoint y: 82, endPoint x: 210, endPoint y: 84, distance: 118.5
click at [210, 84] on p "Kas notiek ar ūdeni, kad tas atdziest no +4 °C līdz 0 °C?" at bounding box center [253, 82] width 321 height 7
copy p "Kas notiek ar ūdeni, kad tas atdziest no +4 °C līdz 0 °C?"
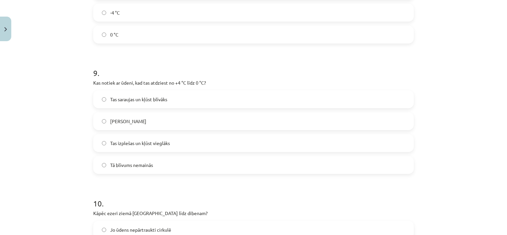
click at [83, 119] on div "Mācību tēma: Fizika 9. klases 1. ieskaites mācību materiāls #3 📝 2. tēma. Siltu…" at bounding box center [253, 117] width 507 height 235
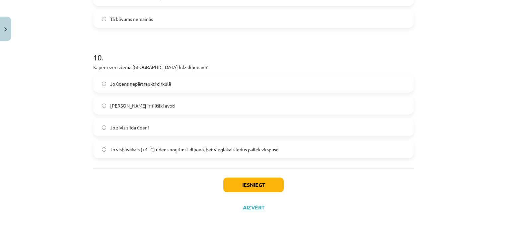
scroll to position [1089, 0]
drag, startPoint x: 93, startPoint y: 68, endPoint x: 69, endPoint y: 81, distance: 27.3
click at [69, 81] on div "Mācību tēma: Fizika 9. klases 1. ieskaites mācību materiāls #3 📝 2. tēma. Siltu…" at bounding box center [253, 117] width 507 height 235
drag, startPoint x: 91, startPoint y: 67, endPoint x: 186, endPoint y: 68, distance: 94.9
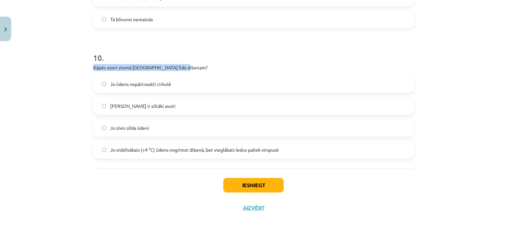
click at [186, 68] on p "Kāpēc ezeri ziemā neaizsalst līdz dibenam?" at bounding box center [253, 67] width 321 height 7
copy p "Kāpēc ezeri ziemā neaizsalst līdz dibenam?"
click at [145, 179] on div "Iesniegt Aizvērt" at bounding box center [253, 192] width 321 height 46
click at [111, 148] on span "Jo visblīvākais (+4 °C) ūdens nogrimst dibenā, bet vieglākais ledus paliek virs…" at bounding box center [194, 149] width 169 height 7
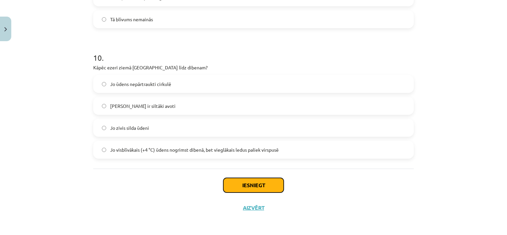
click at [240, 181] on button "Iesniegt" at bounding box center [253, 185] width 60 height 15
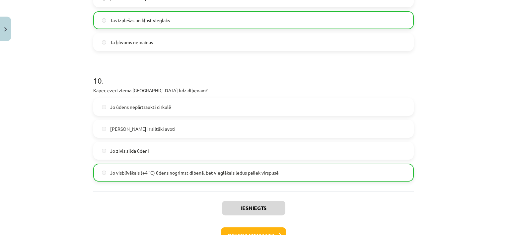
scroll to position [1110, 0]
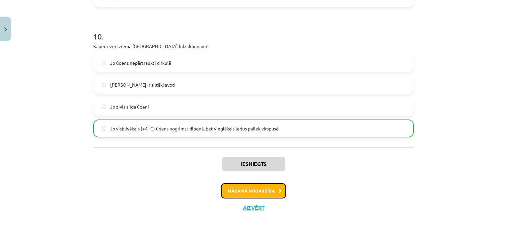
click at [270, 189] on button "Nākamā nodarbība" at bounding box center [253, 190] width 65 height 15
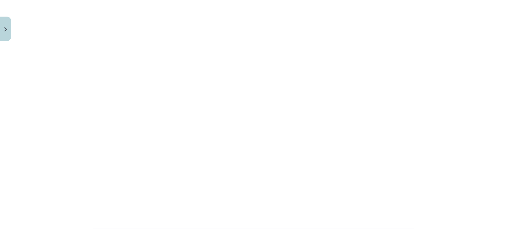
scroll to position [361, 0]
click at [502, 152] on div "Mācību tēma: Fizika 9. klases 1. ieskaites mācību materiāls #4 📝 3. tēma. Siltu…" at bounding box center [253, 117] width 507 height 235
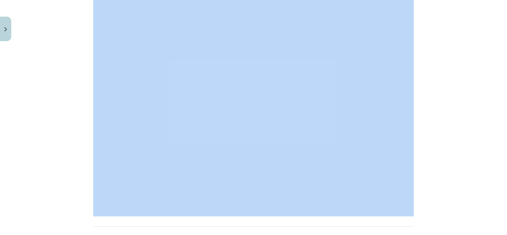
drag, startPoint x: 502, startPoint y: 152, endPoint x: 504, endPoint y: 121, distance: 31.6
click at [502, 121] on div "Mācību tēma: Fizika 9. klases 1. ieskaites mācību materiāls #4 📝 3. tēma. Siltu…" at bounding box center [253, 117] width 507 height 235
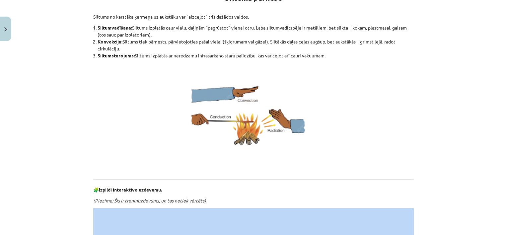
scroll to position [132, 0]
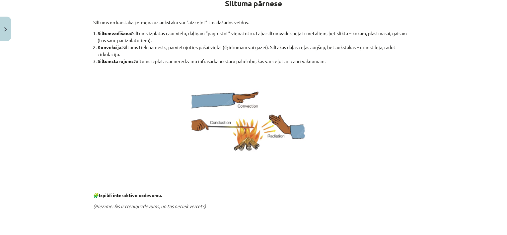
click at [498, 115] on div "Mācību tēma: Fizika 9. klases 1. ieskaites mācību materiāls #4 📝 3. tēma. Siltu…" at bounding box center [253, 117] width 507 height 235
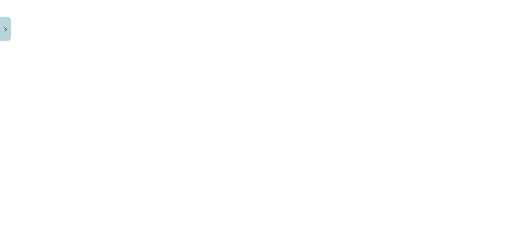
scroll to position [343, 0]
click at [85, 129] on div "Mācību tēma: Fizika 9. klases 1. ieskaites mācību materiāls #4 📝 3. tēma. Siltu…" at bounding box center [253, 117] width 507 height 235
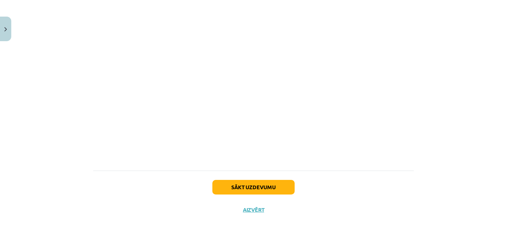
scroll to position [420, 0]
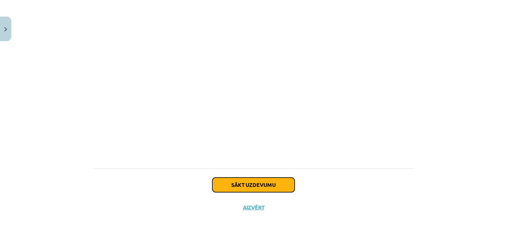
click at [265, 184] on button "Sākt uzdevumu" at bounding box center [253, 185] width 82 height 15
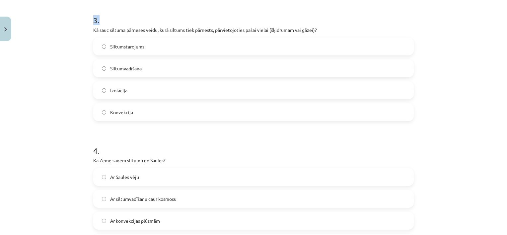
scroll to position [395, 0]
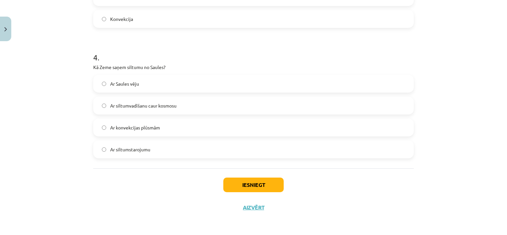
drag, startPoint x: 493, startPoint y: 111, endPoint x: 455, endPoint y: 244, distance: 138.6
click at [455, 235] on html "0 Dāvanas 530 mP 6300 xp Kendija Anete Kraukle Sākums Aktuāli Kā mācīties eSKOL…" at bounding box center [253, 117] width 507 height 235
drag, startPoint x: 455, startPoint y: 244, endPoint x: 443, endPoint y: 213, distance: 32.9
click at [443, 213] on div "Mācību tēma: Fizika 9. klases 1. ieskaites mācību materiāls #4 📝 3. tēma. Siltu…" at bounding box center [253, 117] width 507 height 235
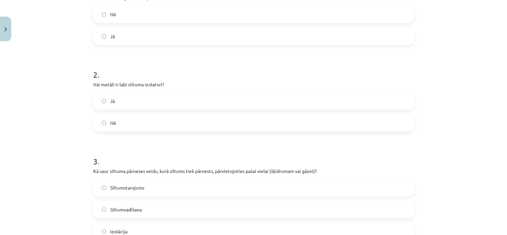
scroll to position [160, 0]
drag, startPoint x: 92, startPoint y: 84, endPoint x: 163, endPoint y: 82, distance: 71.4
click at [163, 82] on p "Vai metāli ir labi siltuma izolatori?" at bounding box center [253, 84] width 321 height 7
copy p "Vai metāli ir labi siltuma izolatori?"
click at [185, 81] on p "Vai metāli ir labi siltuma izolatori?" at bounding box center [253, 84] width 321 height 7
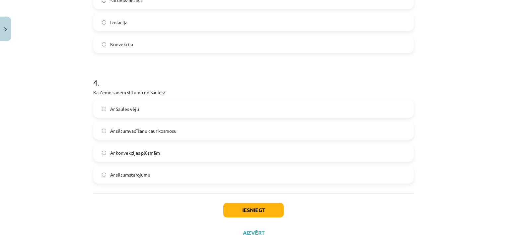
scroll to position [371, 0]
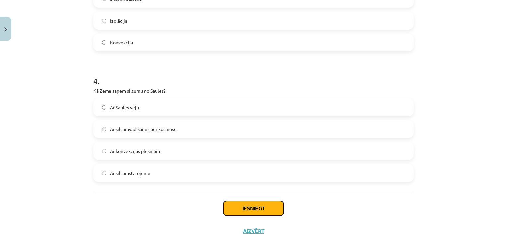
click at [258, 211] on button "Iesniegt" at bounding box center [253, 208] width 60 height 15
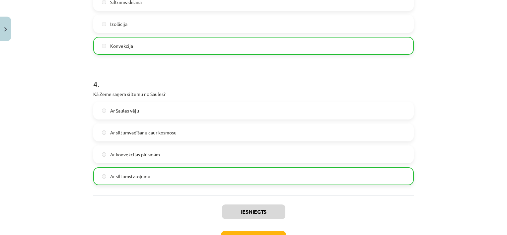
scroll to position [415, 0]
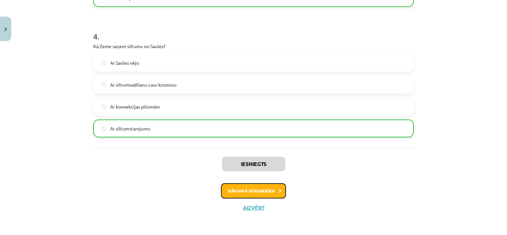
click at [243, 194] on button "Nākamā nodarbība" at bounding box center [253, 190] width 65 height 15
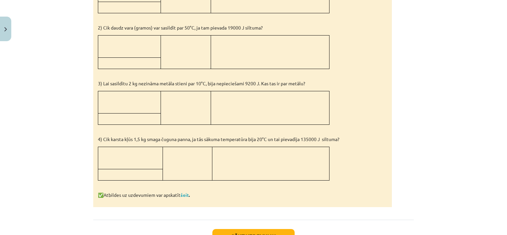
scroll to position [661, 0]
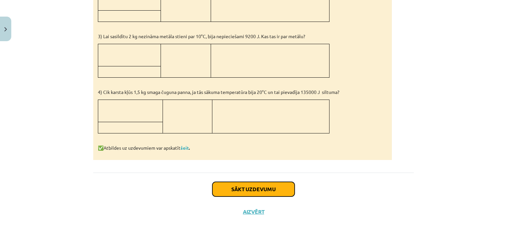
click at [266, 186] on button "Sākt uzdevumu" at bounding box center [253, 189] width 82 height 15
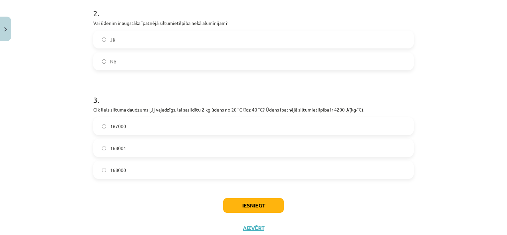
scroll to position [242, 0]
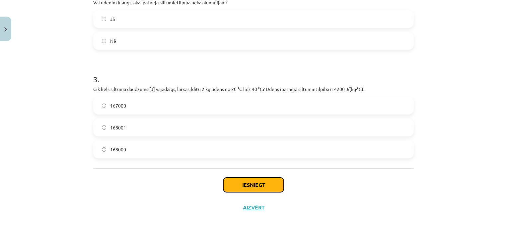
click at [242, 183] on button "Iesniegt" at bounding box center [253, 185] width 60 height 15
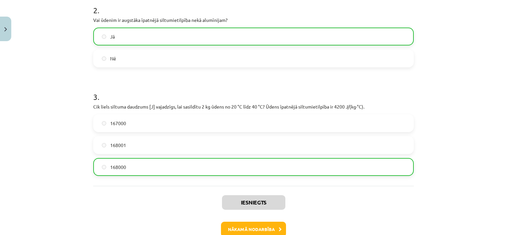
scroll to position [263, 0]
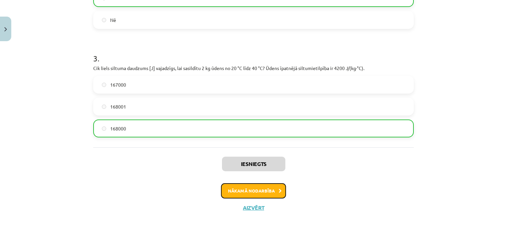
click at [243, 192] on button "Nākamā nodarbība" at bounding box center [253, 190] width 65 height 15
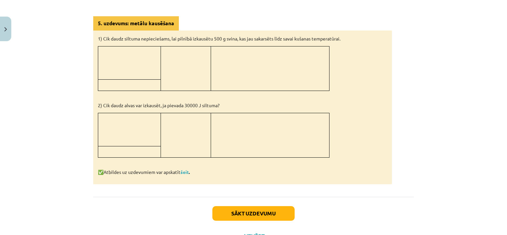
scroll to position [637, 0]
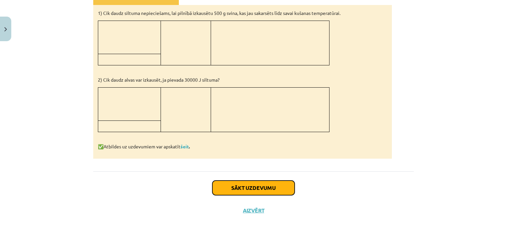
click at [238, 187] on button "Sākt uzdevumu" at bounding box center [253, 188] width 82 height 15
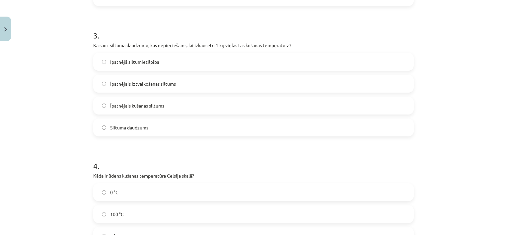
scroll to position [285, 0]
click at [147, 110] on label "Īpatnējais kušanas siltums" at bounding box center [253, 106] width 319 height 17
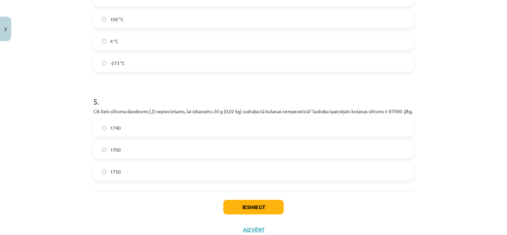
scroll to position [483, 0]
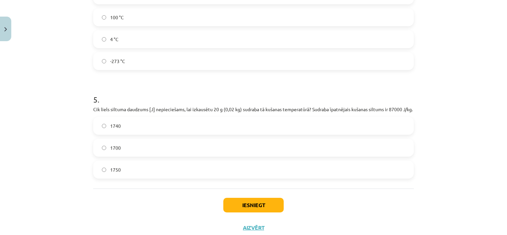
click at [123, 130] on label "1740" at bounding box center [253, 125] width 319 height 17
click at [256, 210] on button "Iesniegt" at bounding box center [253, 205] width 60 height 15
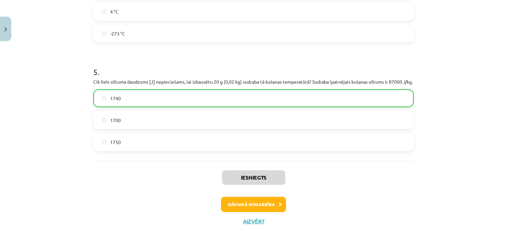
scroll to position [531, 0]
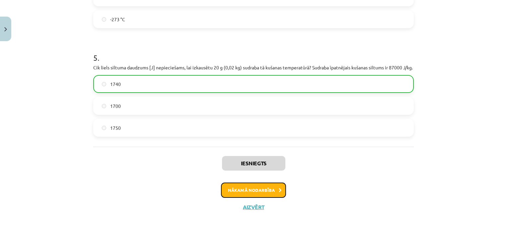
click at [252, 192] on button "Nākamā nodarbība" at bounding box center [253, 190] width 65 height 15
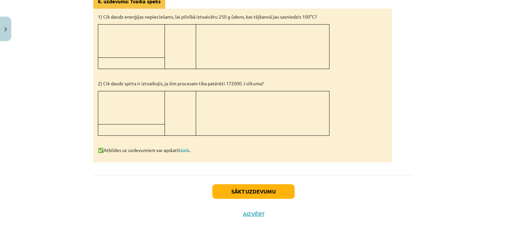
scroll to position [549, 0]
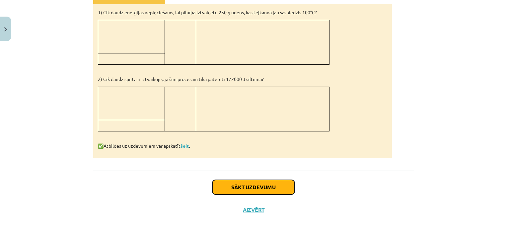
click at [270, 190] on button "Sākt uzdevumu" at bounding box center [253, 187] width 82 height 15
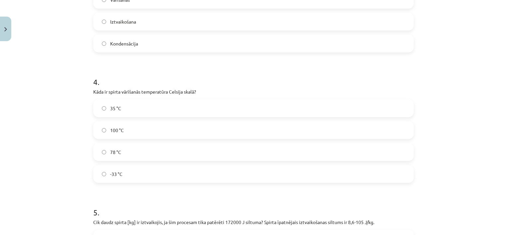
scroll to position [368, 0]
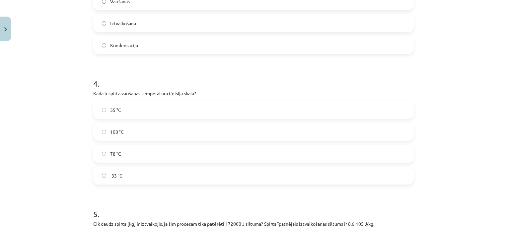
click at [343, 151] on label "78 °C" at bounding box center [253, 153] width 319 height 17
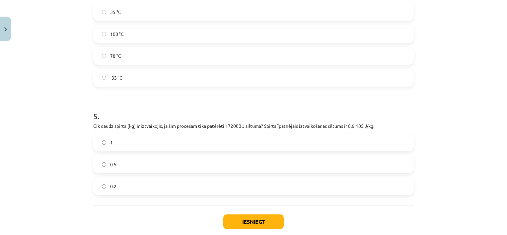
scroll to position [468, 0]
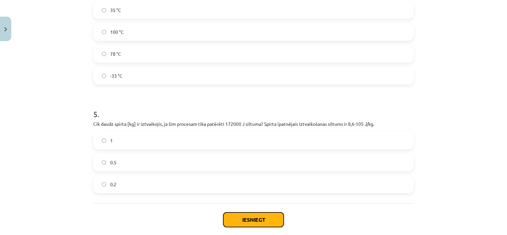
click at [264, 219] on button "Iesniegt" at bounding box center [253, 219] width 60 height 15
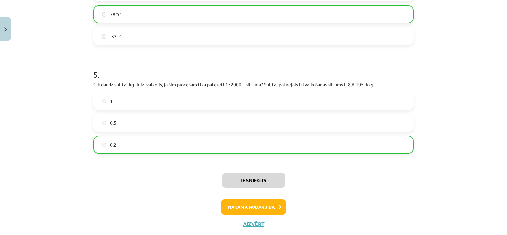
scroll to position [524, 0]
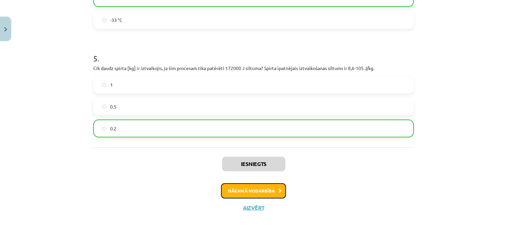
click at [261, 188] on button "Nākamā nodarbība" at bounding box center [253, 190] width 65 height 15
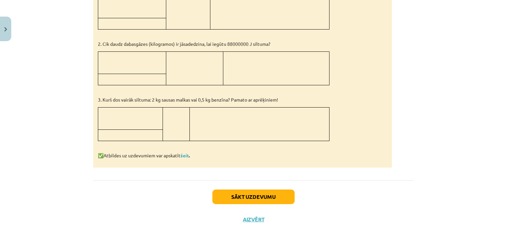
scroll to position [388, 0]
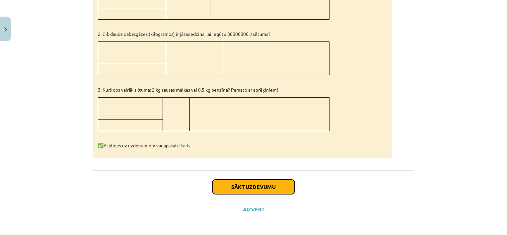
click at [246, 182] on button "Sākt uzdevumu" at bounding box center [253, 187] width 82 height 15
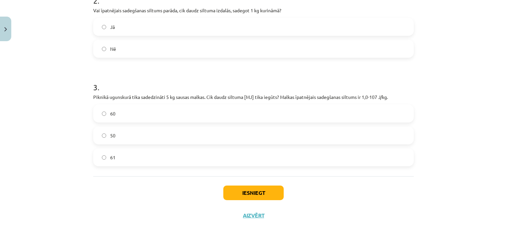
scroll to position [242, 0]
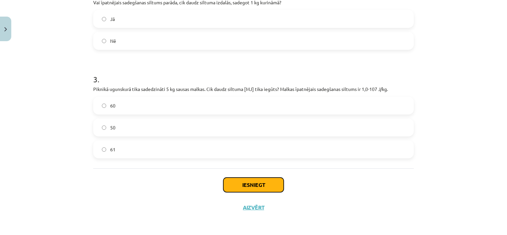
click at [249, 186] on button "Iesniegt" at bounding box center [253, 185] width 60 height 15
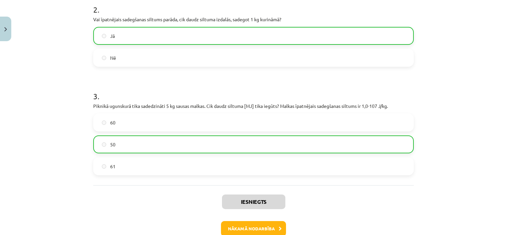
scroll to position [263, 0]
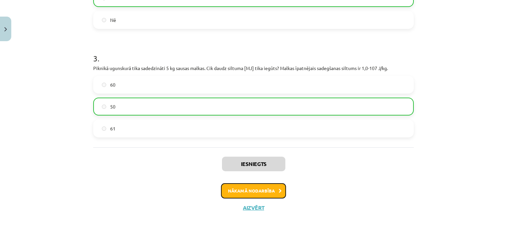
click at [247, 194] on button "Nākamā nodarbība" at bounding box center [253, 190] width 65 height 15
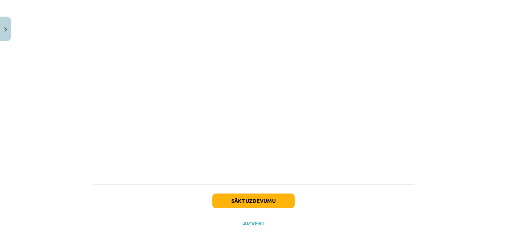
scroll to position [477, 0]
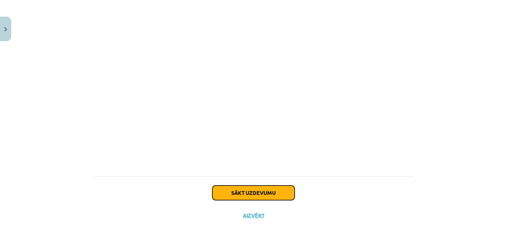
click at [259, 187] on button "Sākt uzdevumu" at bounding box center [253, 192] width 82 height 15
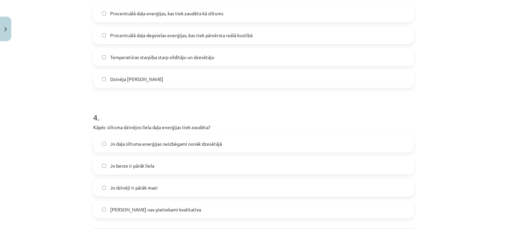
scroll to position [340, 0]
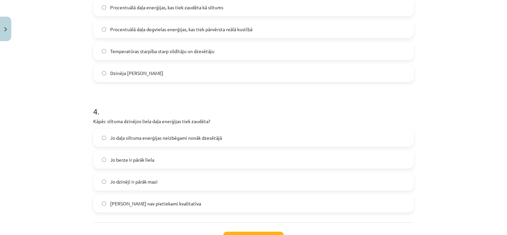
click at [216, 138] on span "Jo daļa siltuma enerģijas neizbēgami nonāk dzesētājā" at bounding box center [166, 137] width 112 height 7
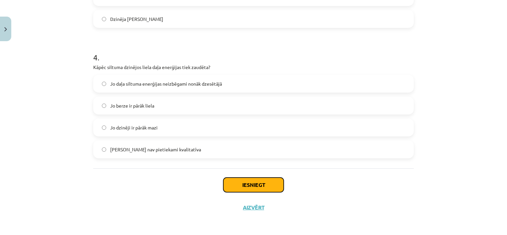
click at [250, 182] on button "Iesniegt" at bounding box center [253, 185] width 60 height 15
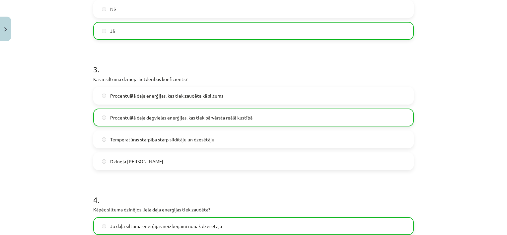
scroll to position [415, 0]
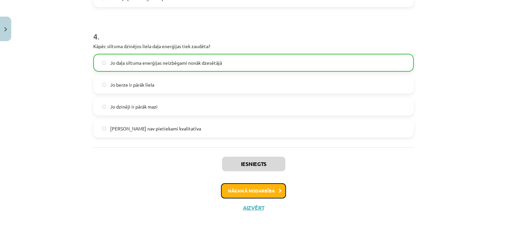
click at [247, 191] on button "Nākamā nodarbība" at bounding box center [253, 190] width 65 height 15
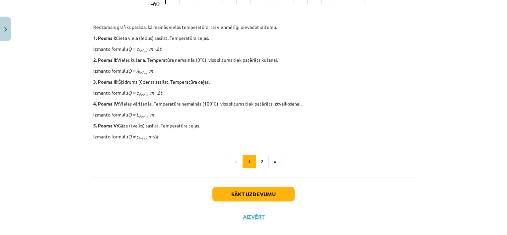
scroll to position [320, 0]
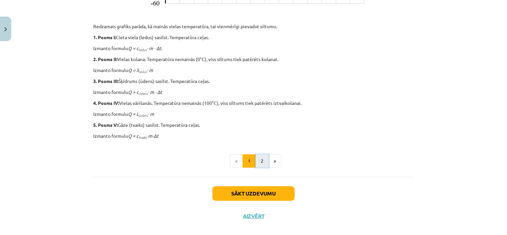
click at [258, 160] on button "2" at bounding box center [262, 160] width 13 height 13
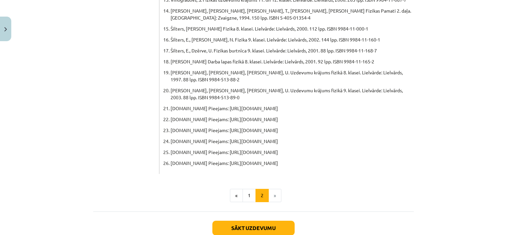
scroll to position [378, 0]
click at [255, 220] on button "Sākt uzdevumu" at bounding box center [253, 227] width 82 height 15
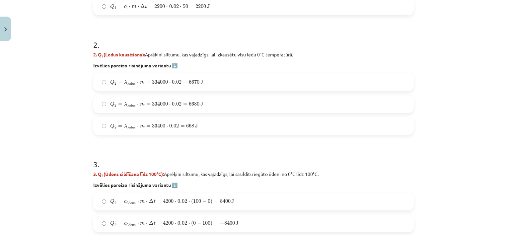
scroll to position [381, 0]
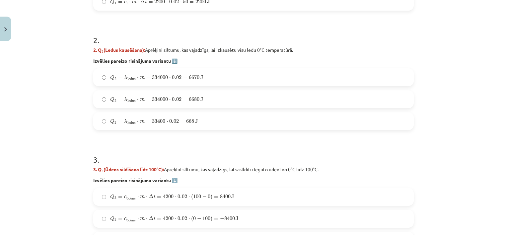
click at [98, 97] on label "Q 2 = λ ledus ⋅ m = 334000 ⋅ 0.02 = 6680 J Q 2 = λ ledus ⋅ m = 334000 ⋅ 0.02 = …" at bounding box center [253, 99] width 319 height 17
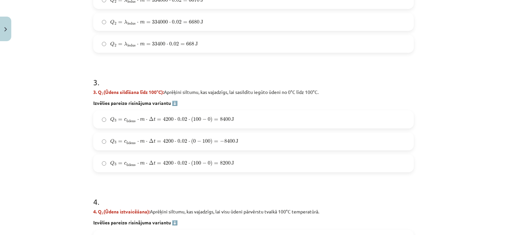
scroll to position [439, 0]
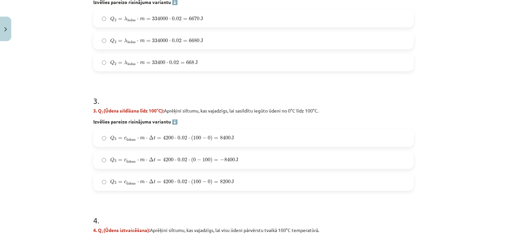
click at [104, 181] on label "Q 3 = c ū dens ⋅ m ⋅ Δ t = 4200 ⋅ 0.02 ⋅ ( 100 − 0 ) = 8200 J Q 3 = c ūdens ⋅ m…" at bounding box center [253, 182] width 319 height 17
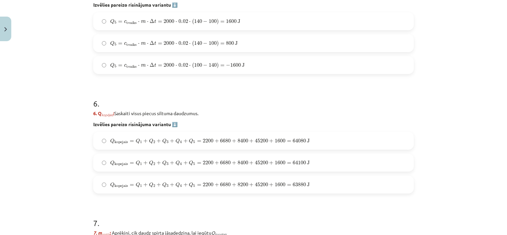
scroll to position [799, 0]
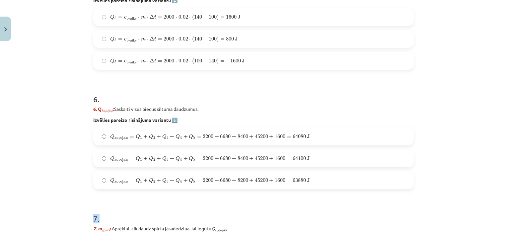
drag, startPoint x: 502, startPoint y: 189, endPoint x: 504, endPoint y: 180, distance: 9.5
click at [502, 180] on div "Mācību tēma: Fizika 9. klases 1. ieskaites mācību materiāls #10 ✅ Kopsavilkuma …" at bounding box center [253, 117] width 507 height 235
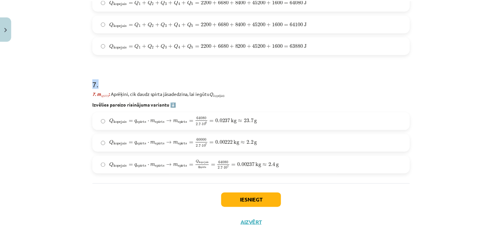
scroll to position [948, 0]
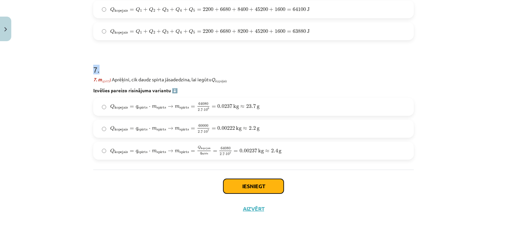
click at [245, 181] on button "Iesniegt" at bounding box center [253, 186] width 60 height 15
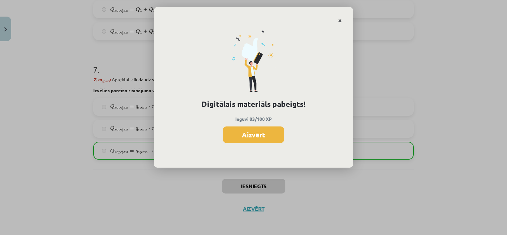
click at [340, 20] on icon "Close" at bounding box center [340, 21] width 4 height 5
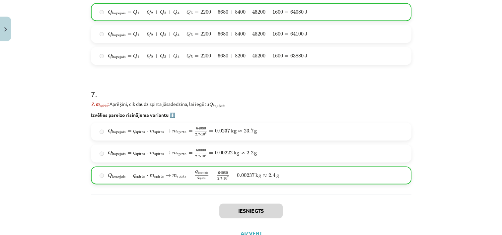
scroll to position [950, 0]
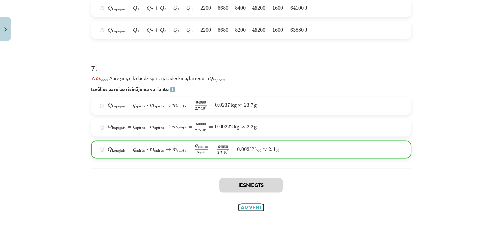
click at [249, 207] on button "Aizvērt" at bounding box center [251, 207] width 25 height 7
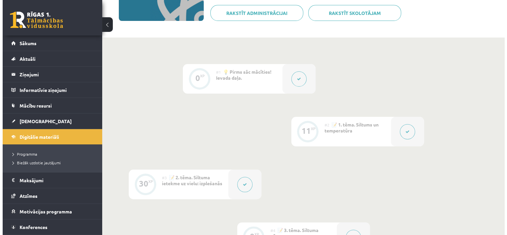
scroll to position [0, 0]
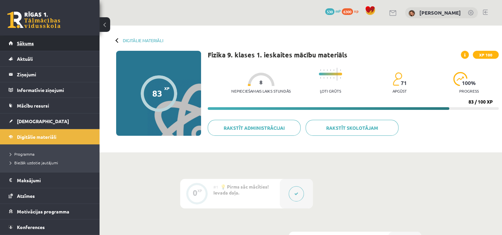
click at [24, 45] on span "Sākums" at bounding box center [25, 43] width 17 height 6
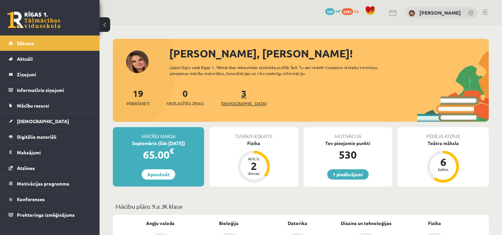
click at [232, 96] on link "3 Ieskaites" at bounding box center [244, 97] width 46 height 20
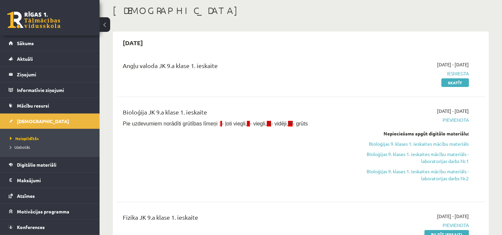
scroll to position [25, 0]
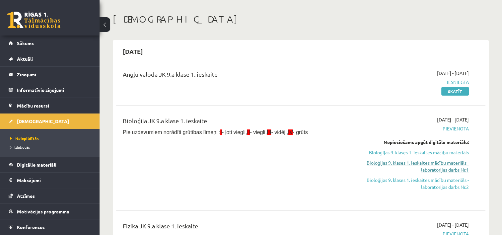
click at [458, 166] on link "Bioloģijas 9. klases 1. ieskaites mācību materiāls - laboratorijas darbs Nr.1" at bounding box center [414, 166] width 109 height 14
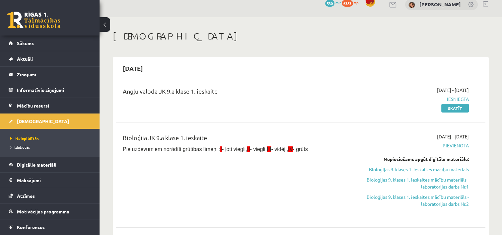
scroll to position [0, 0]
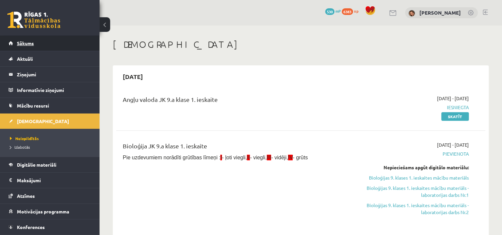
click at [27, 40] on span "Sākums" at bounding box center [25, 43] width 17 height 6
